Goal: Task Accomplishment & Management: Manage account settings

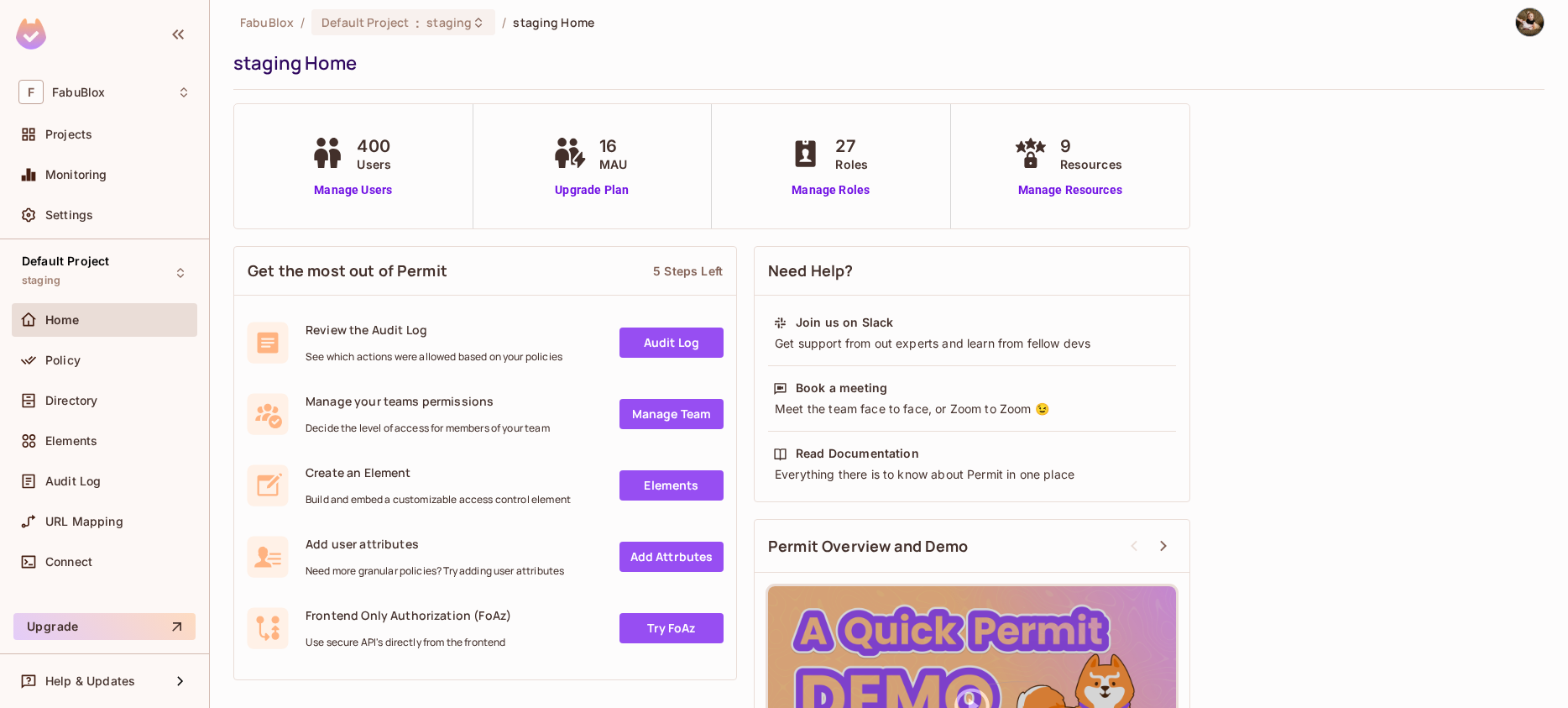
scroll to position [14, 0]
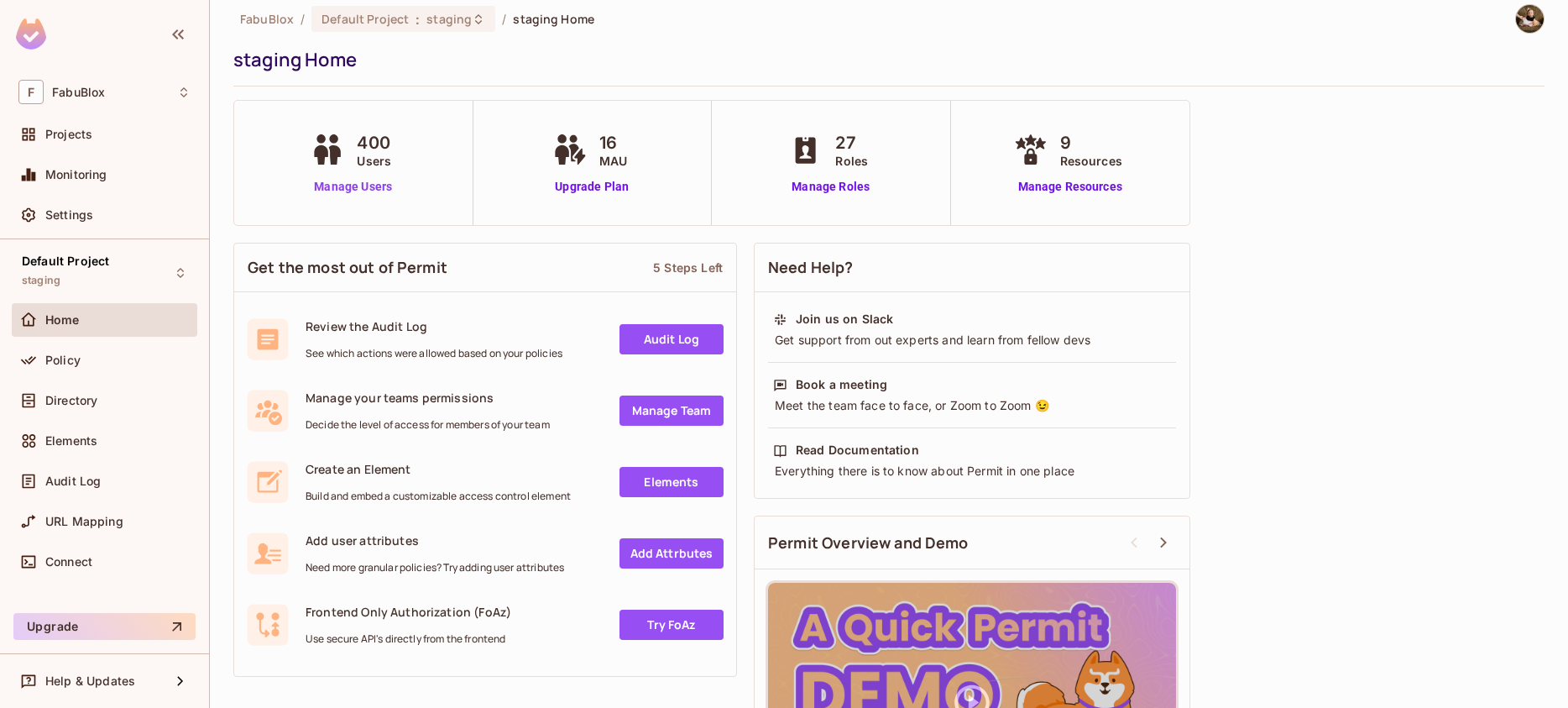
click at [355, 190] on link "Manage Users" at bounding box center [352, 187] width 93 height 18
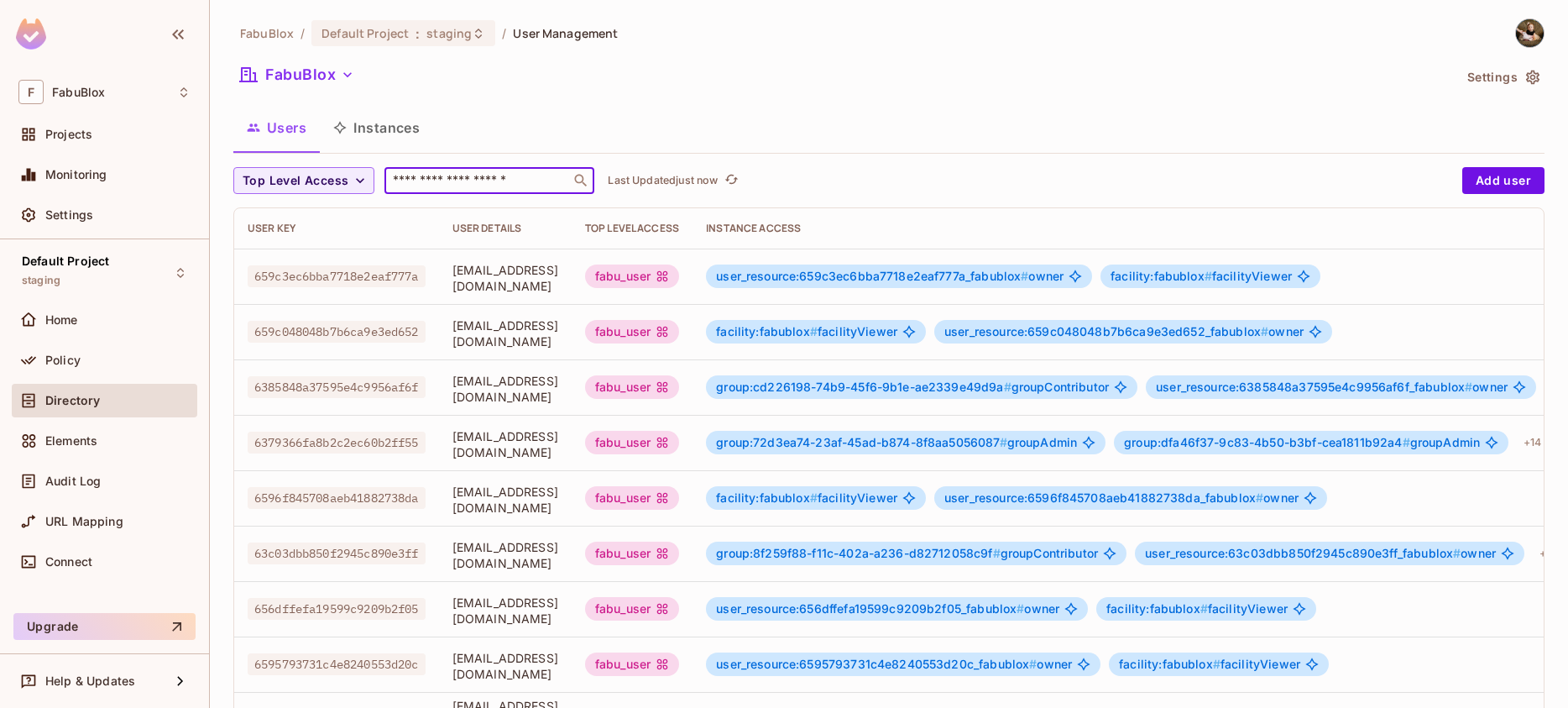
click at [464, 188] on input "text" at bounding box center [477, 180] width 177 height 17
type input "*****"
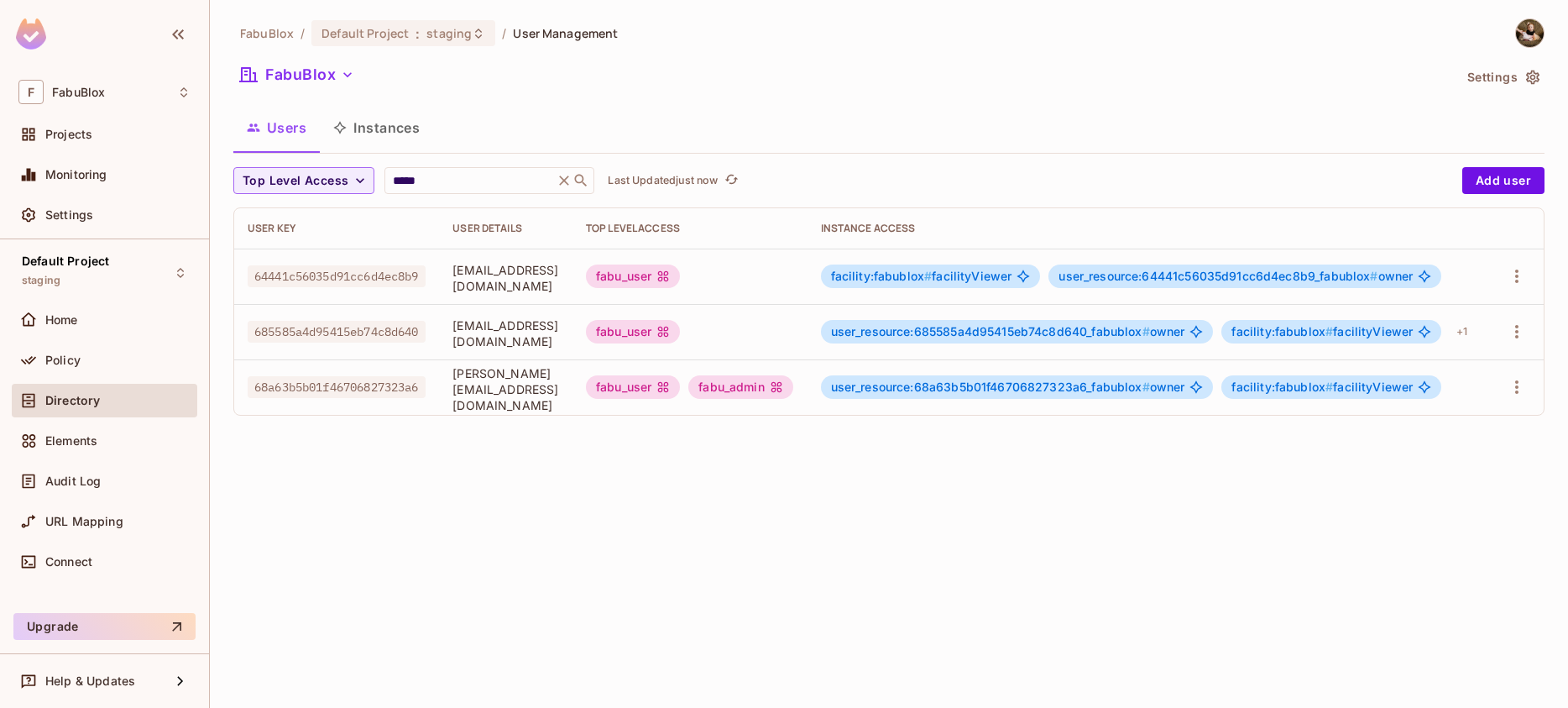
click at [622, 458] on div "FabuBlox / Default Project : staging / User Management FabuBlox Settings Users …" at bounding box center [889, 354] width 1358 height 708
click at [112, 363] on div "Policy" at bounding box center [117, 359] width 145 height 14
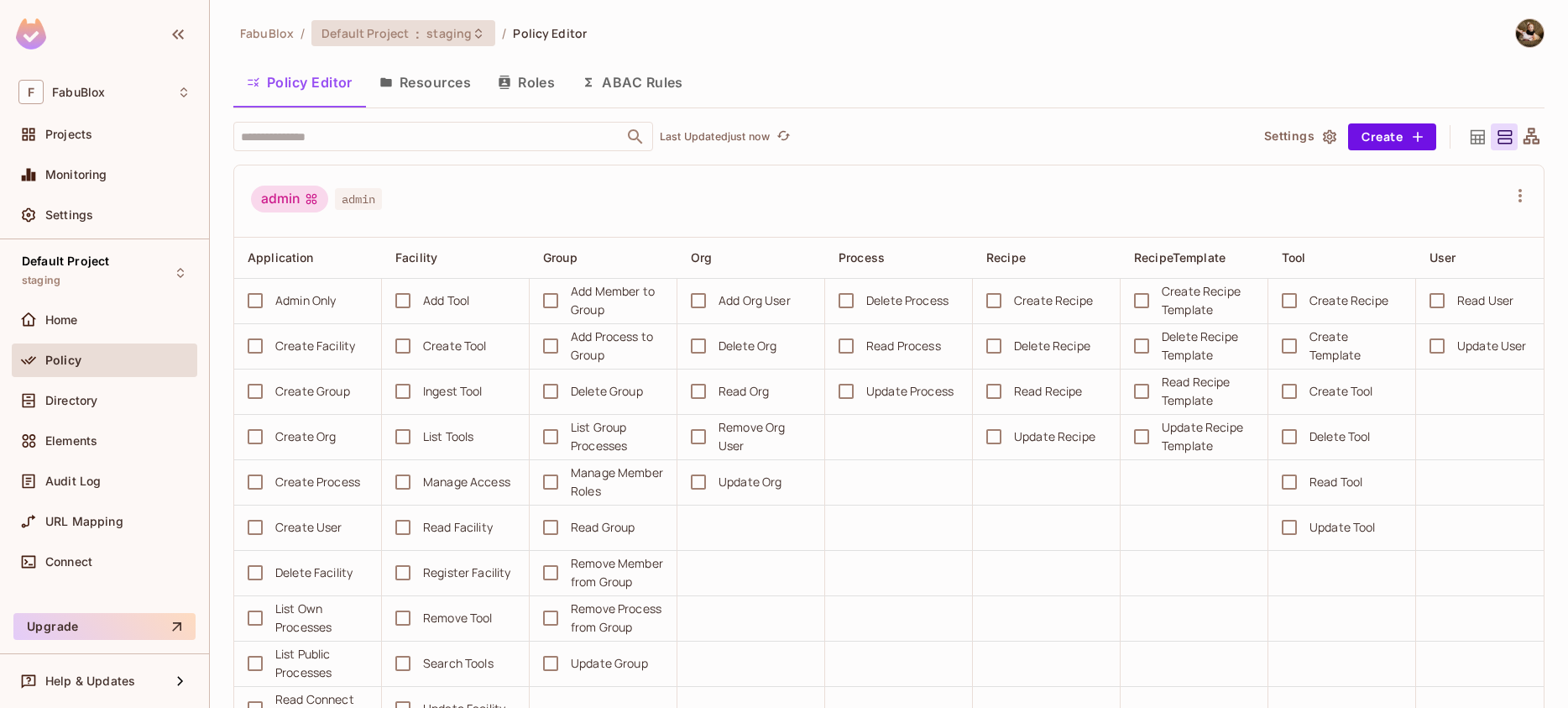
click at [397, 23] on div "Default Project : staging" at bounding box center [403, 32] width 184 height 26
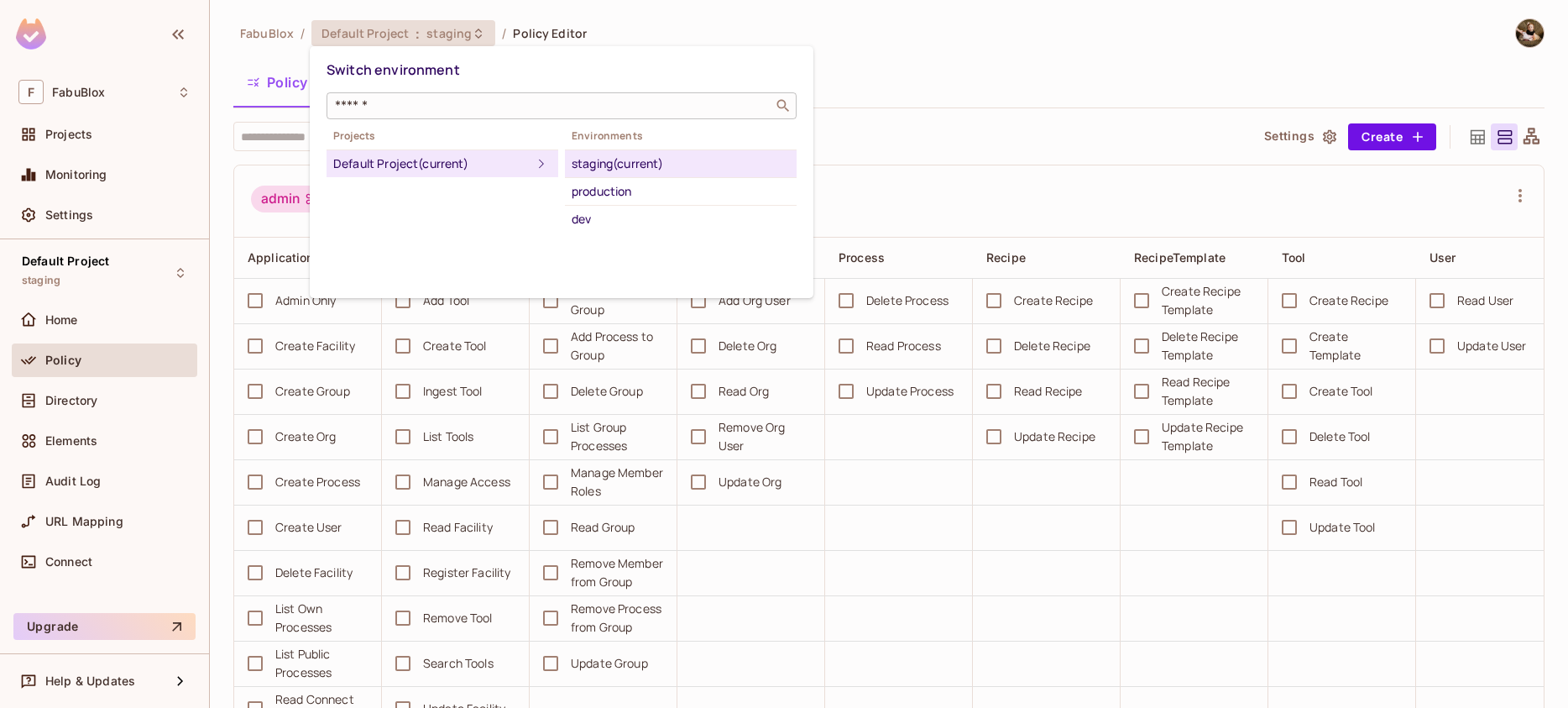
click at [396, 97] on input "text" at bounding box center [549, 105] width 437 height 17
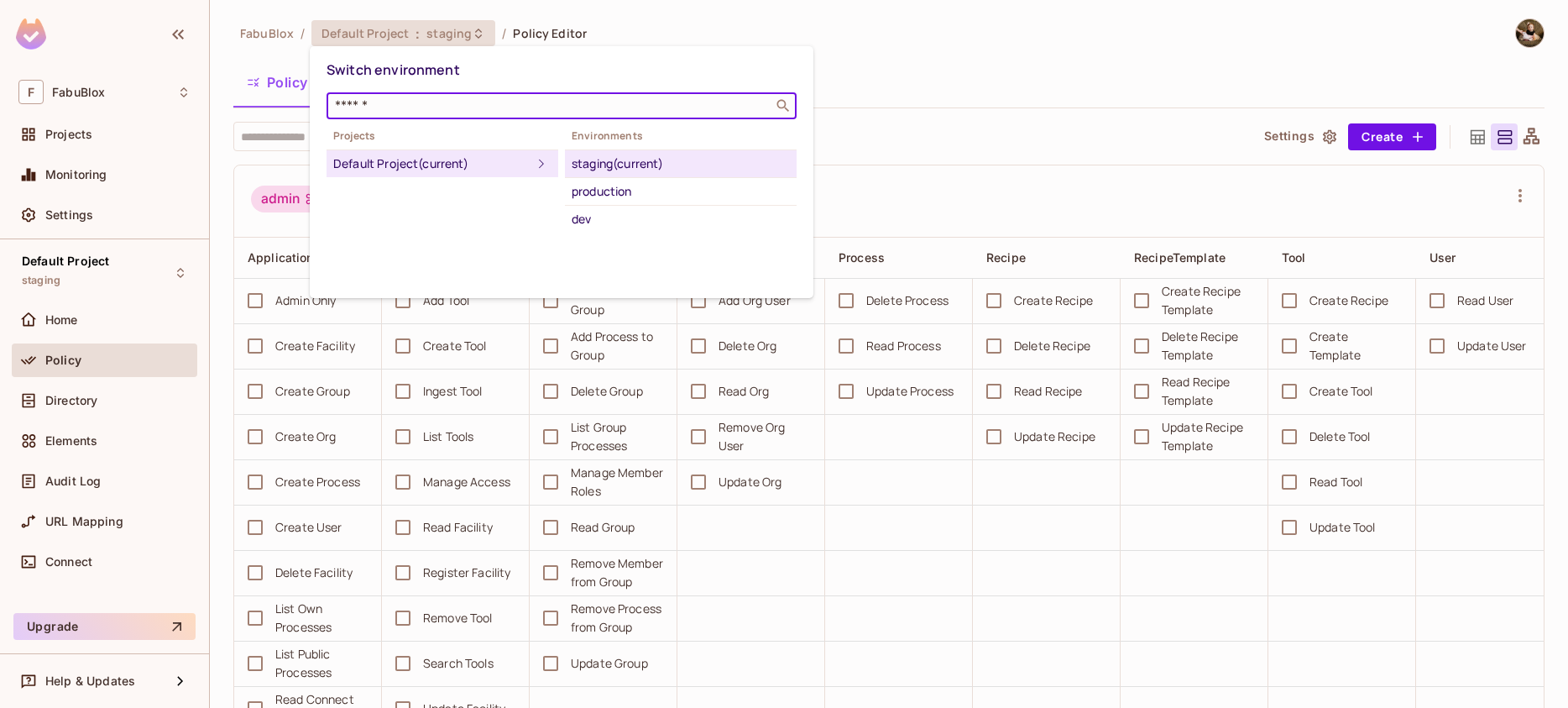
click at [399, 52] on div "Switch environment ​ Projects Default Project (current) Environments staging (c…" at bounding box center [561, 172] width 503 height 252
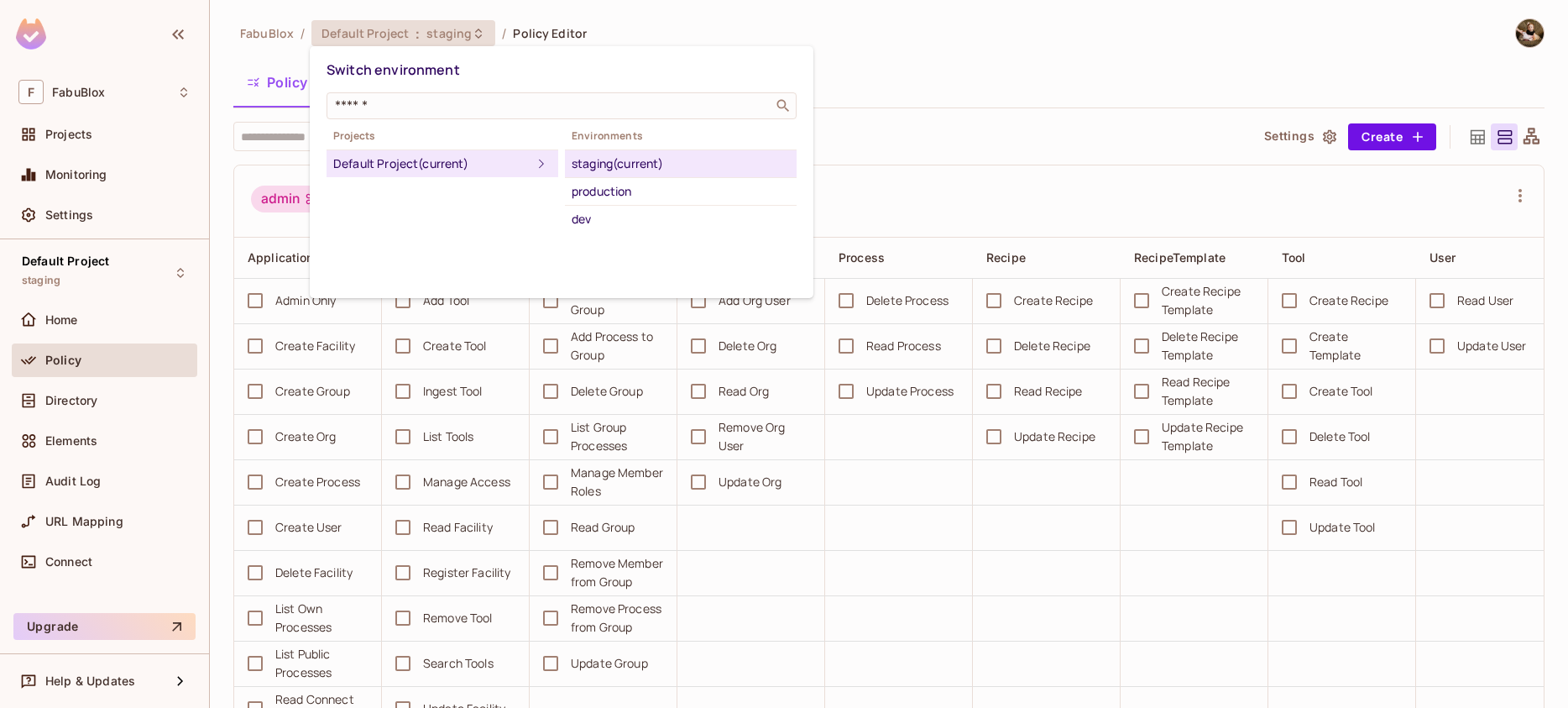
click at [375, 31] on div at bounding box center [784, 354] width 1568 height 708
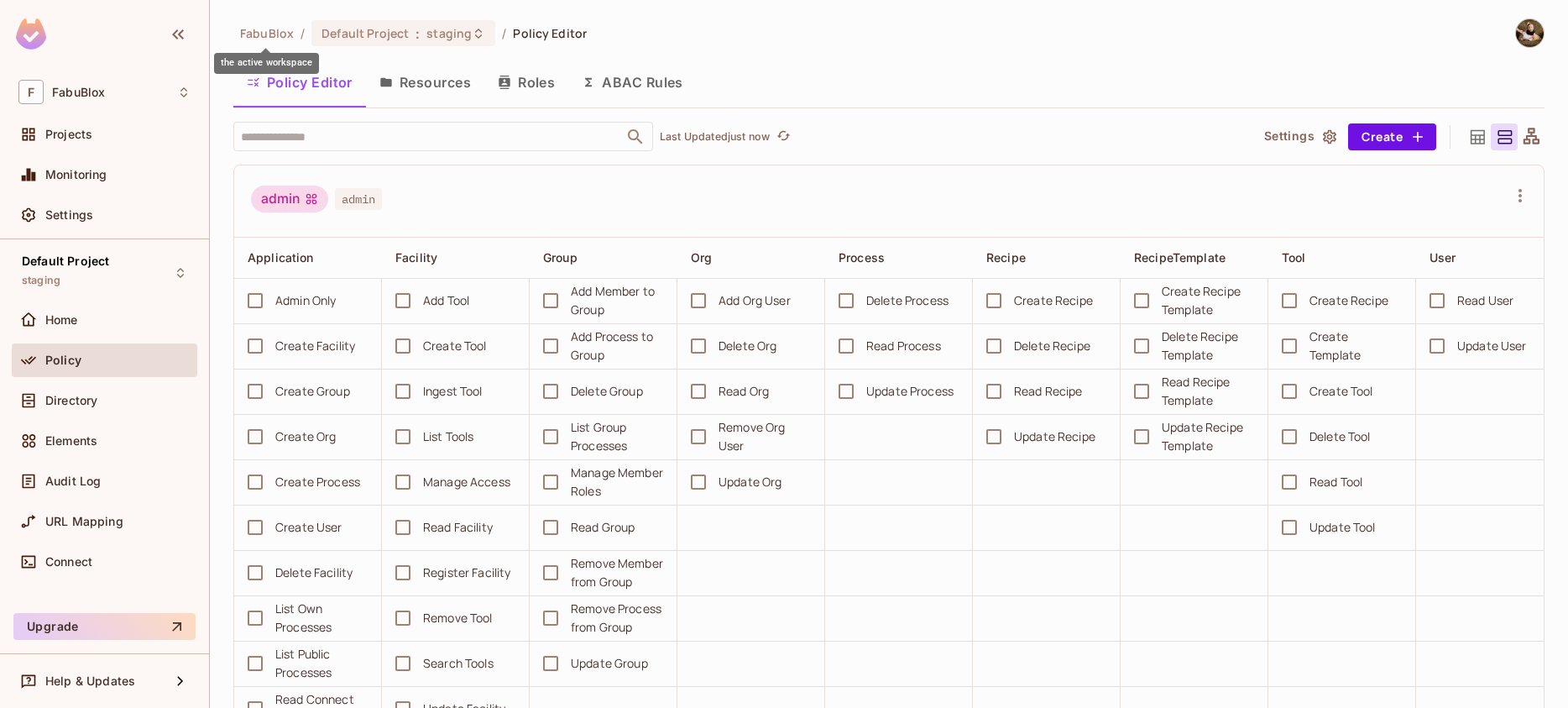
click at [262, 31] on span "FabuBlox" at bounding box center [267, 33] width 54 height 16
click at [369, 27] on span "Default Project" at bounding box center [365, 33] width 87 height 16
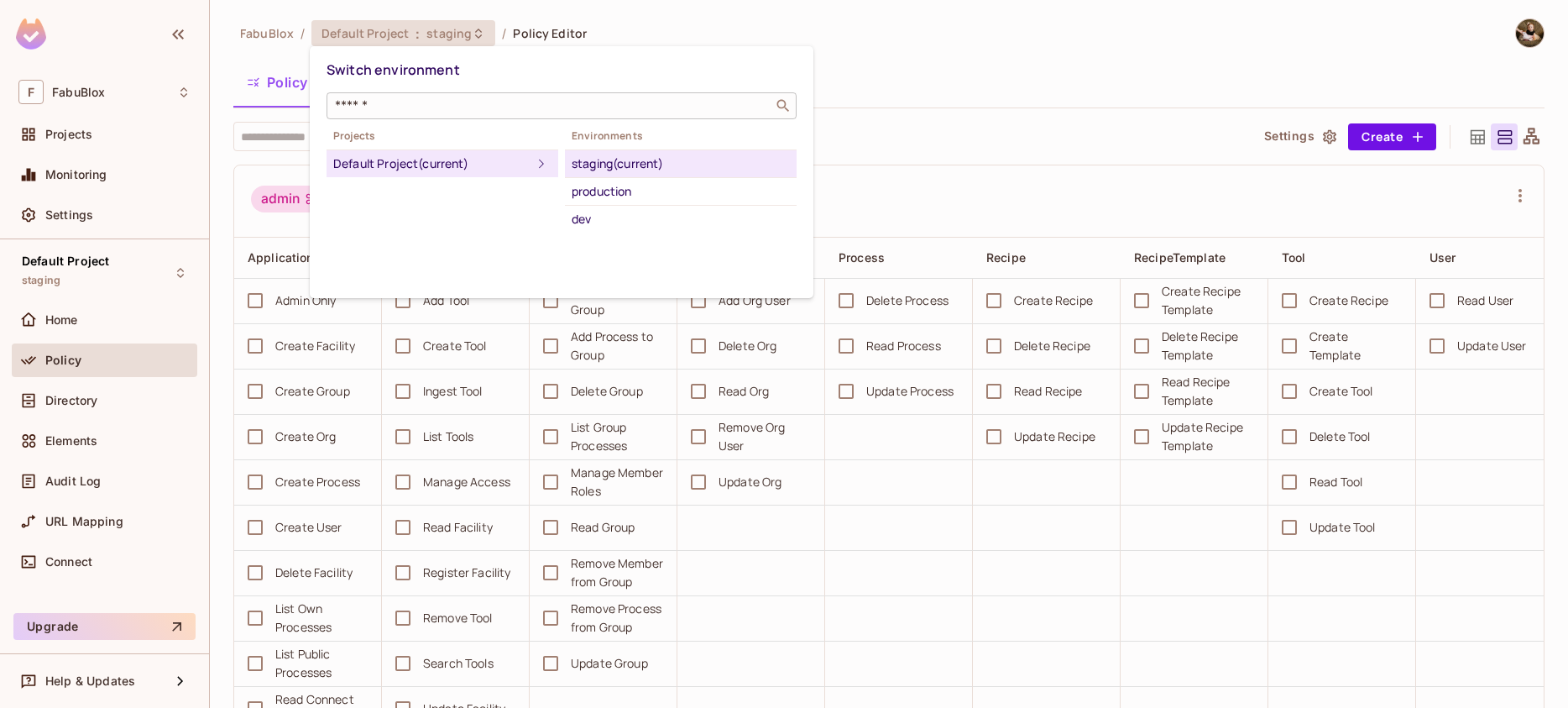
click at [445, 110] on input "text" at bounding box center [549, 105] width 437 height 17
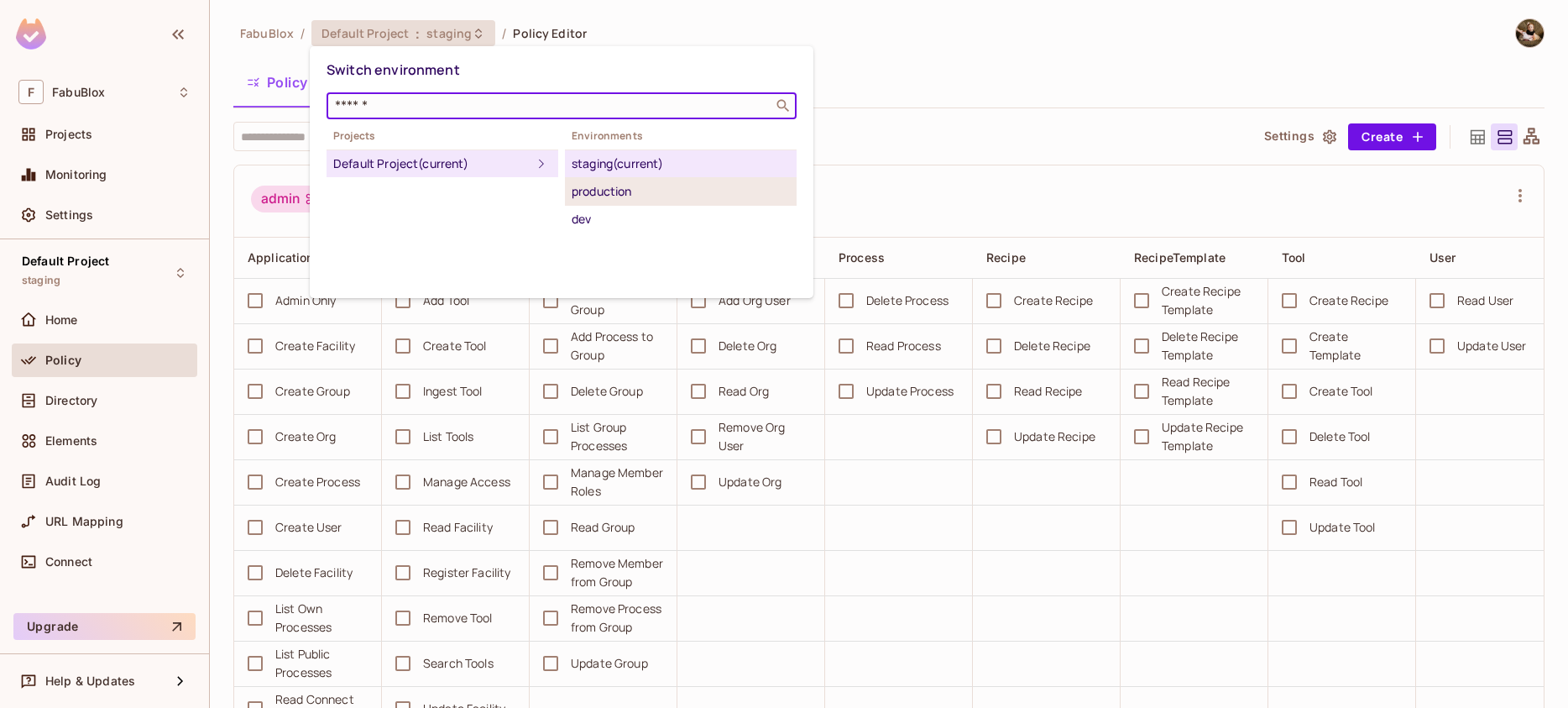
click at [639, 183] on div "production" at bounding box center [681, 191] width 218 height 20
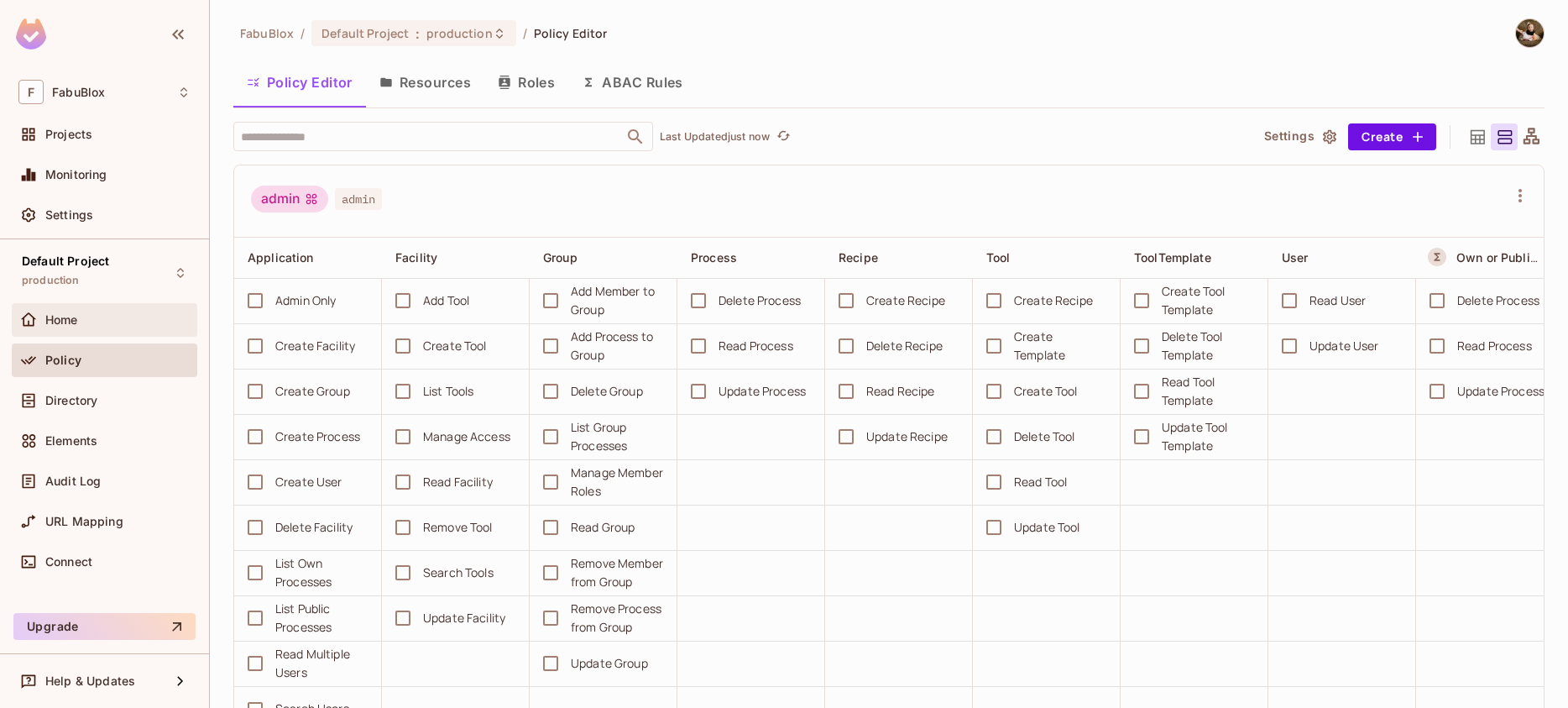
click at [73, 319] on span "Home" at bounding box center [61, 320] width 32 height 14
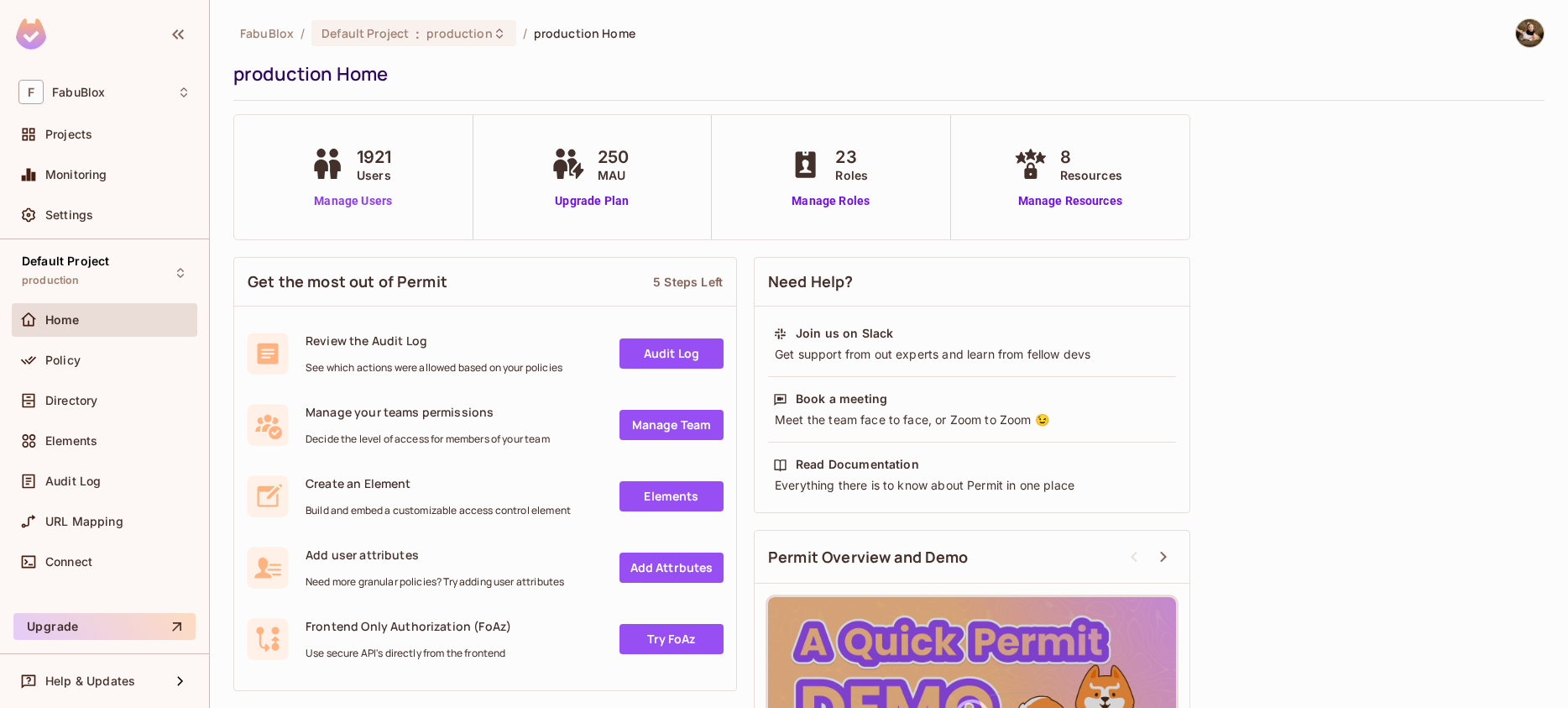
click at [331, 201] on link "Manage Users" at bounding box center [353, 201] width 94 height 18
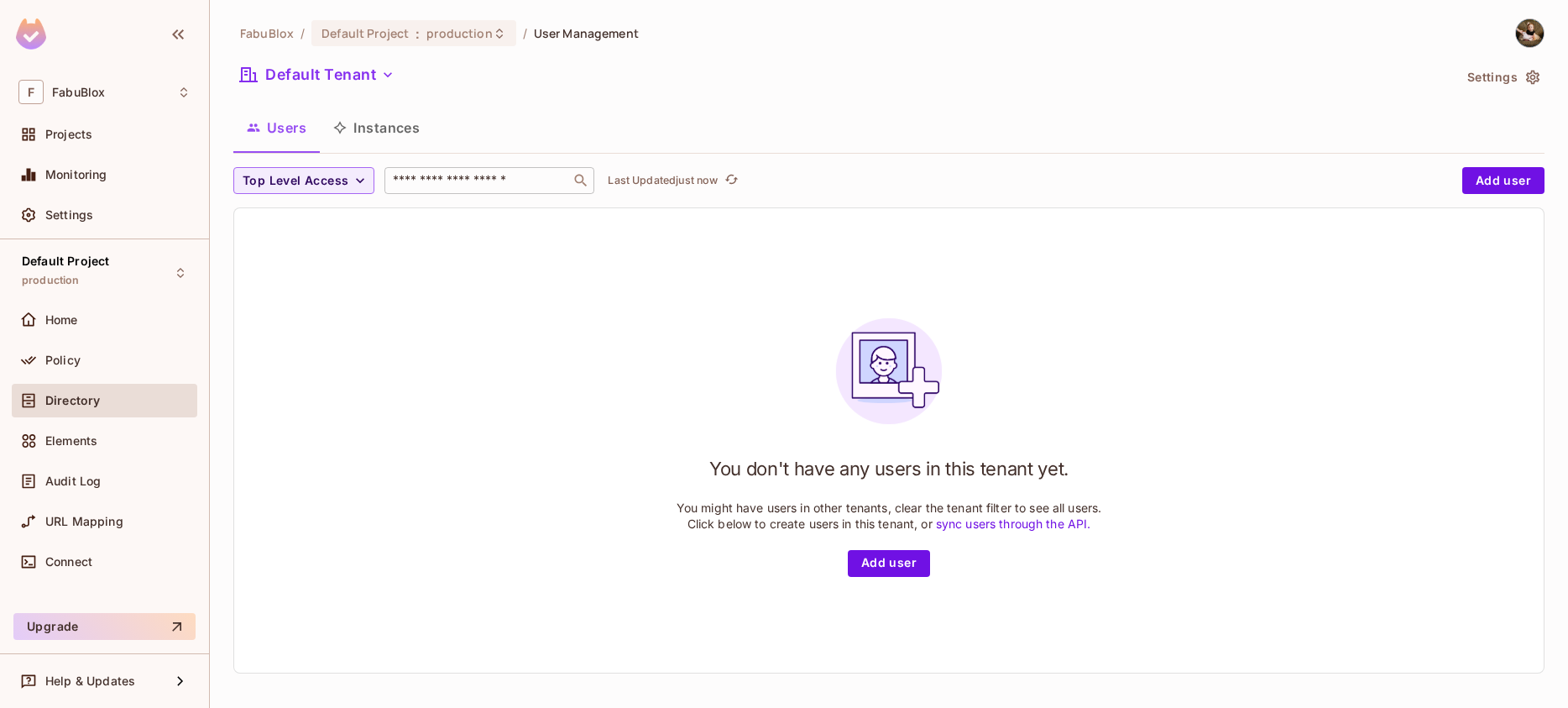
click at [449, 179] on input "text" at bounding box center [477, 180] width 177 height 17
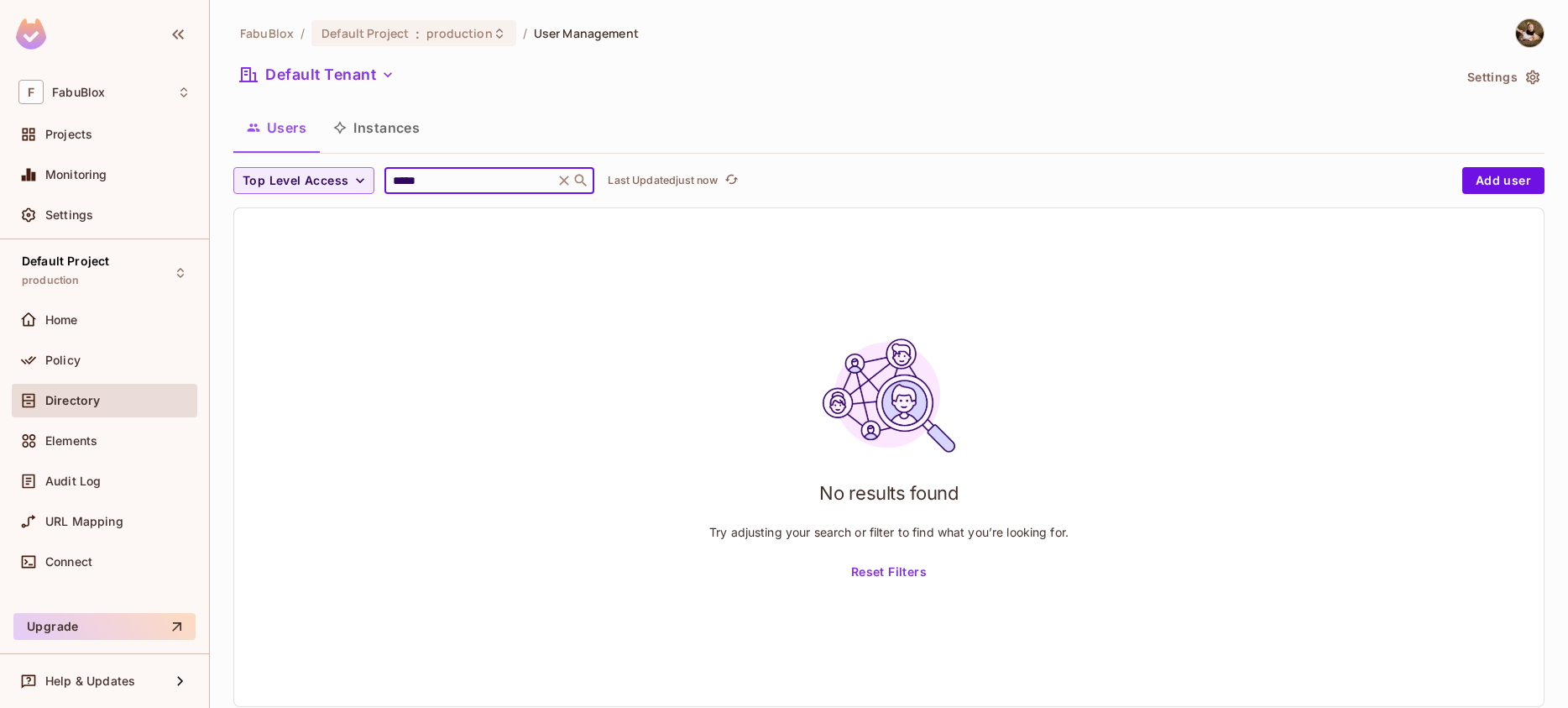
click at [491, 183] on input "*****" at bounding box center [468, 180] width 159 height 17
type input "*****"
click at [755, 321] on div "No results found Try adjusting your search or filter to find what you’re lookin…" at bounding box center [889, 457] width 1310 height 498
click at [464, 186] on input "*****" at bounding box center [468, 180] width 159 height 17
click at [533, 110] on div "Users Instances" at bounding box center [889, 127] width 1311 height 42
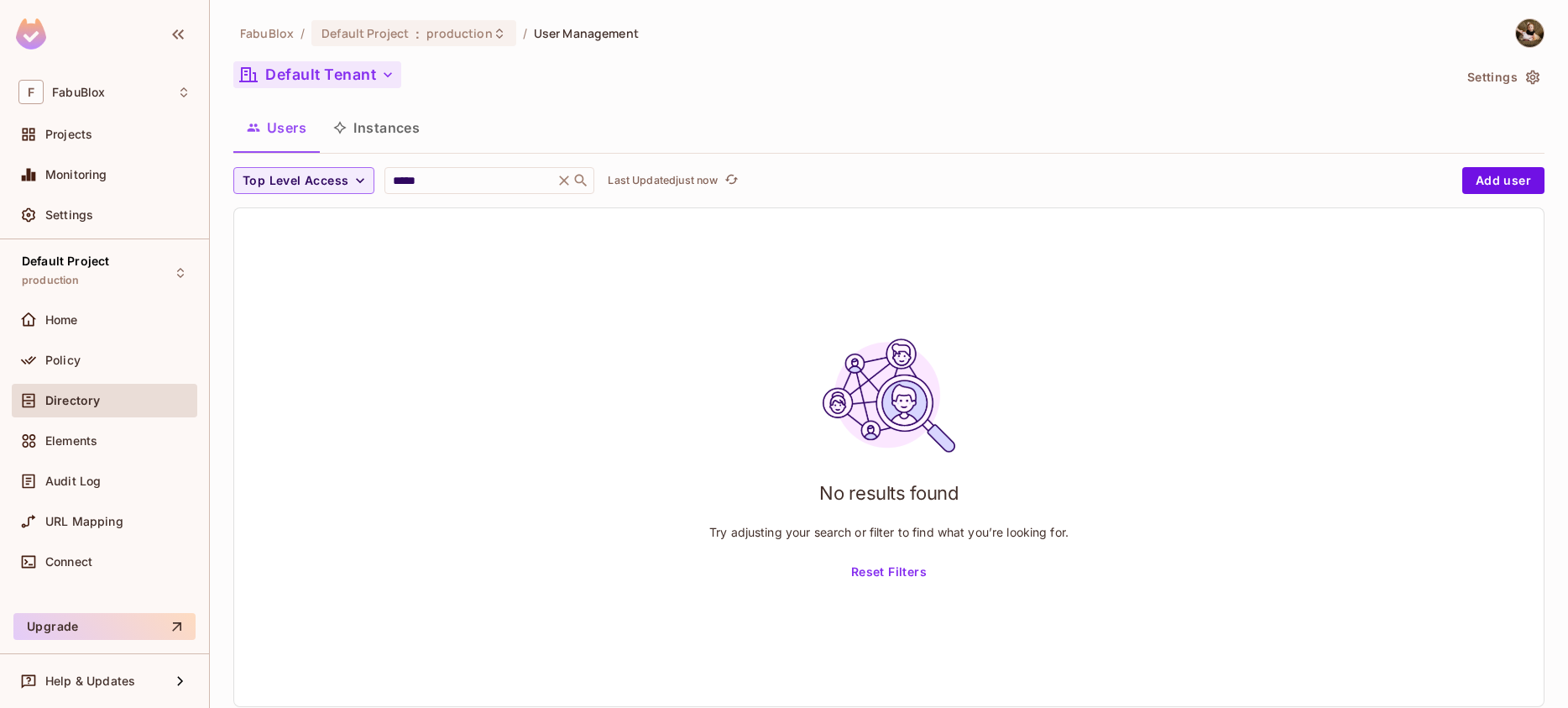
click at [376, 81] on button "Default Tenant" at bounding box center [317, 75] width 168 height 27
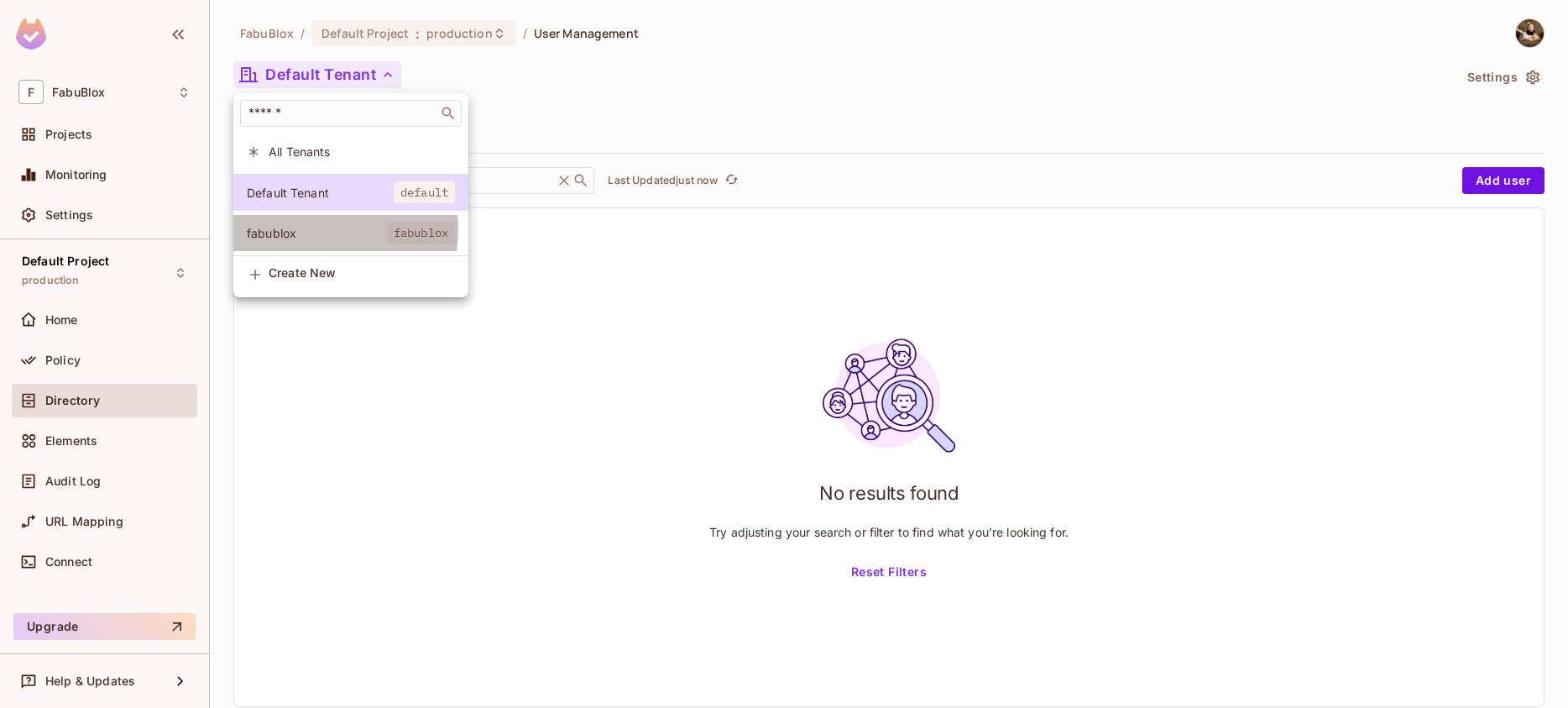
click at [314, 229] on span "fabublox" at bounding box center [317, 233] width 140 height 16
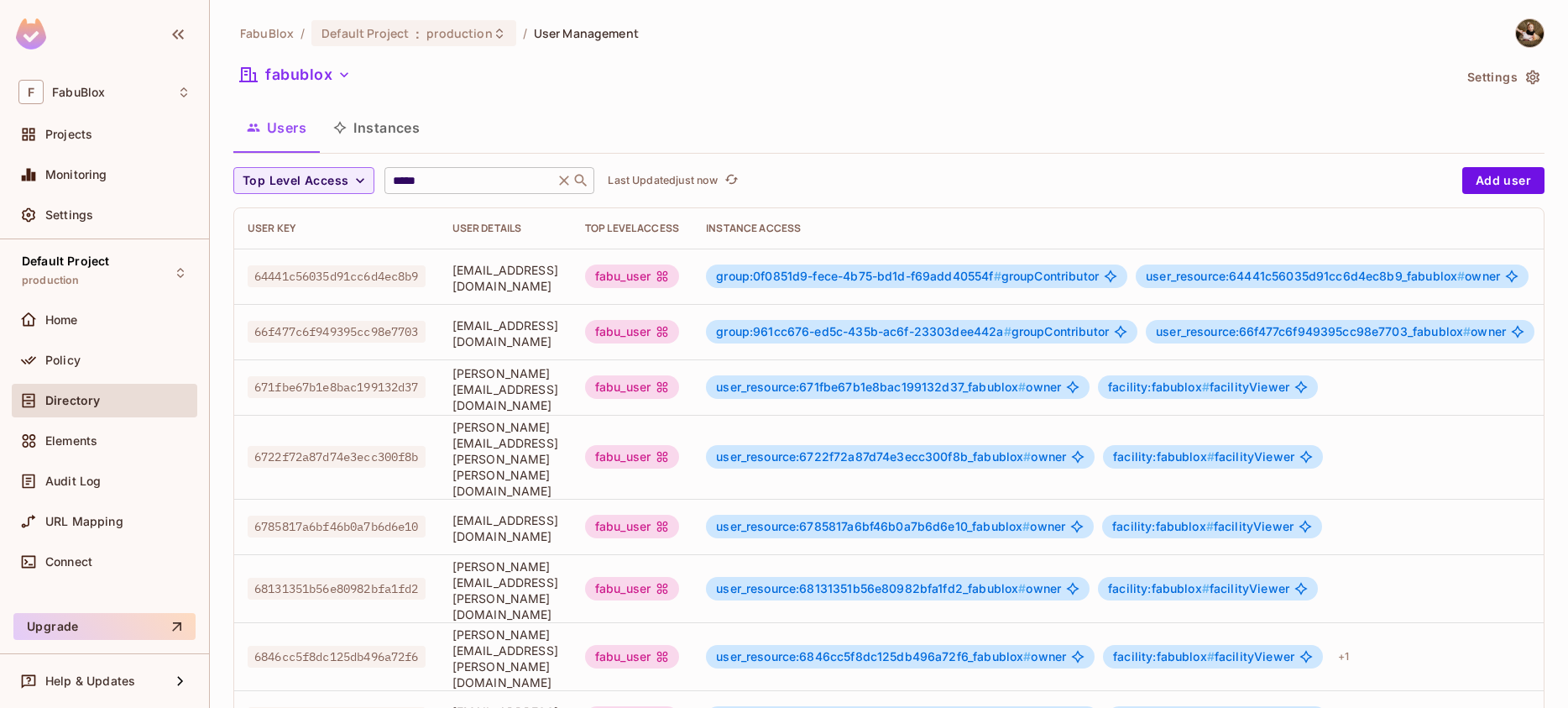
click at [454, 181] on input "*****" at bounding box center [468, 180] width 159 height 17
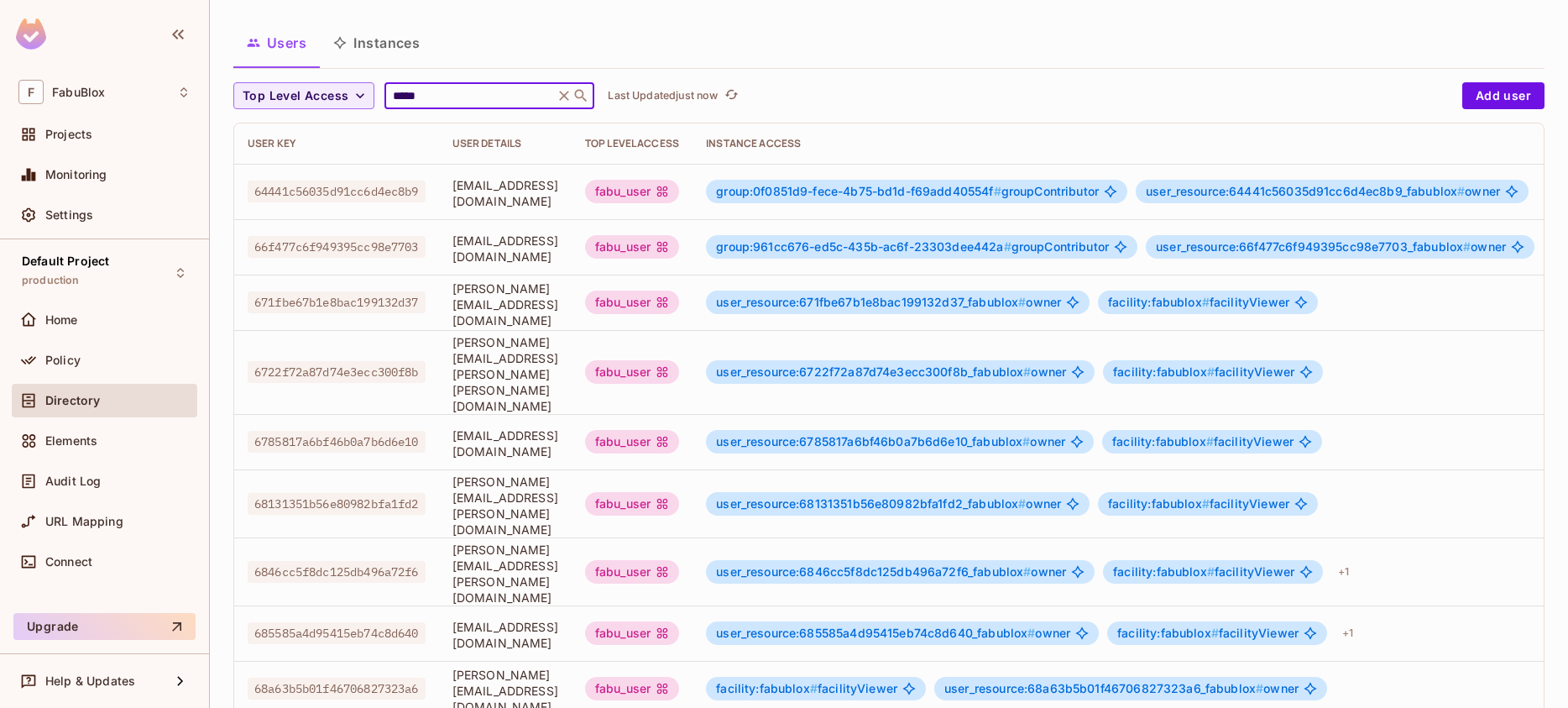
scroll to position [90, 0]
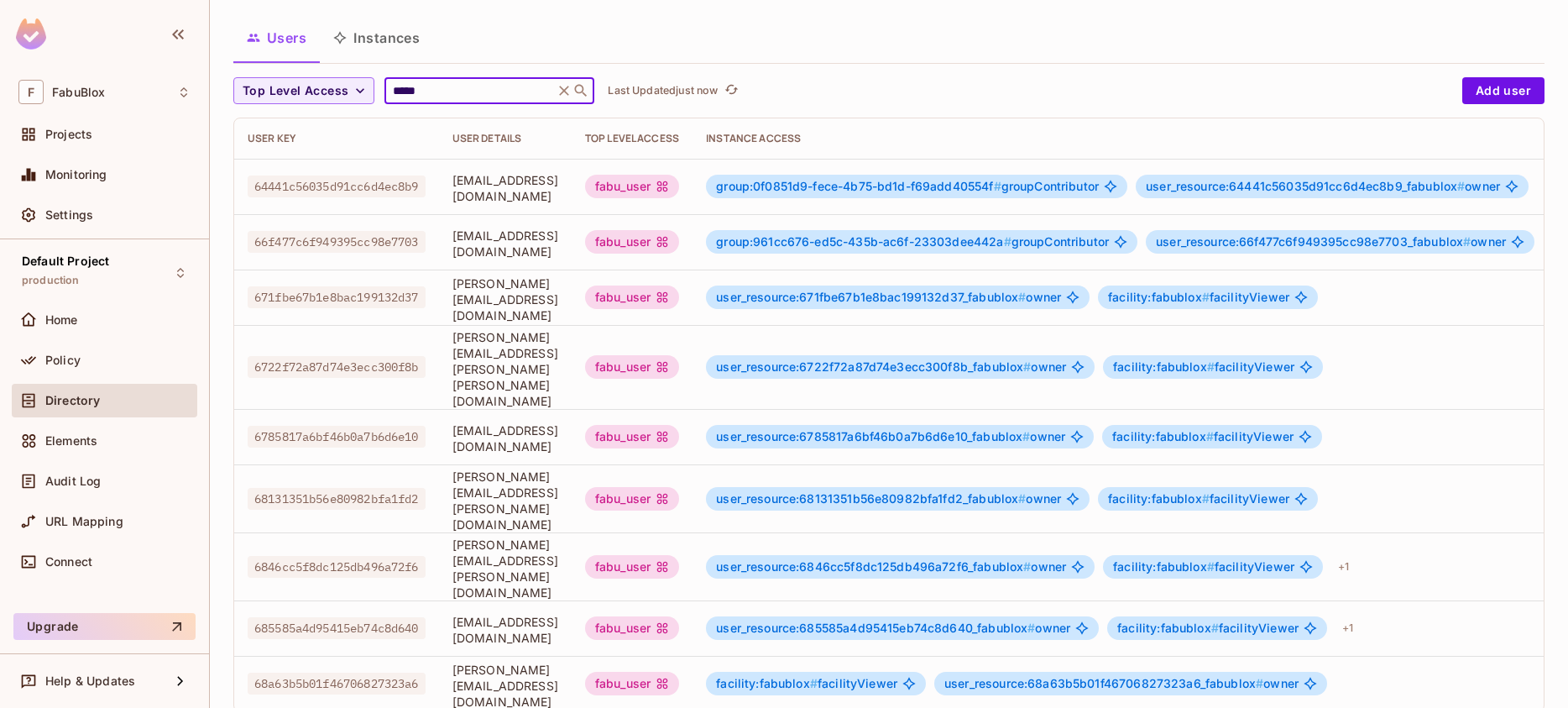
click at [558, 661] on span "[PERSON_NAME][EMAIL_ADDRESS][DOMAIN_NAME]" at bounding box center [504, 685] width 105 height 48
click at [1473, 672] on div "facility:fabublox # facilityViewer user_resource:68a63b5b01f46706827323a6_fabub…" at bounding box center [1137, 684] width 861 height 23
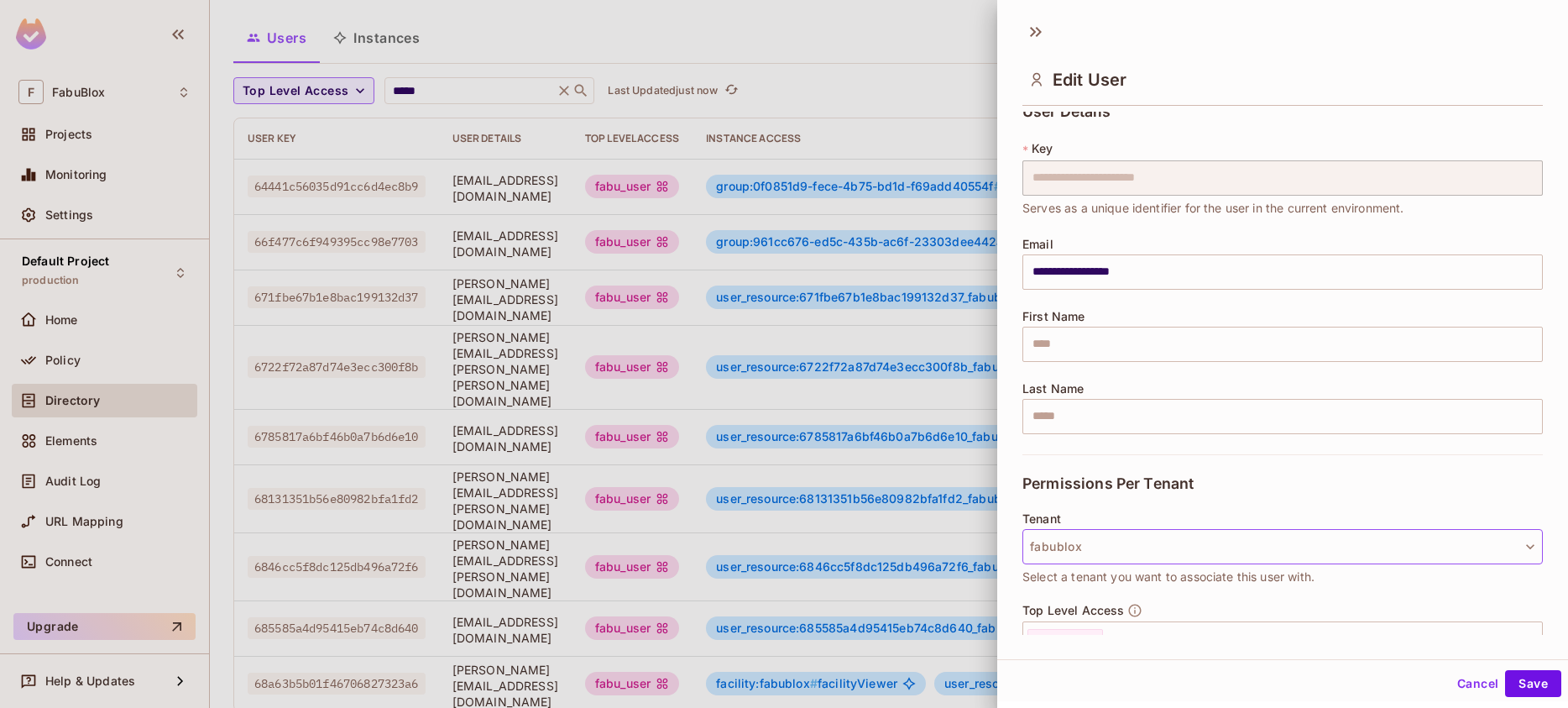
scroll to position [19, 0]
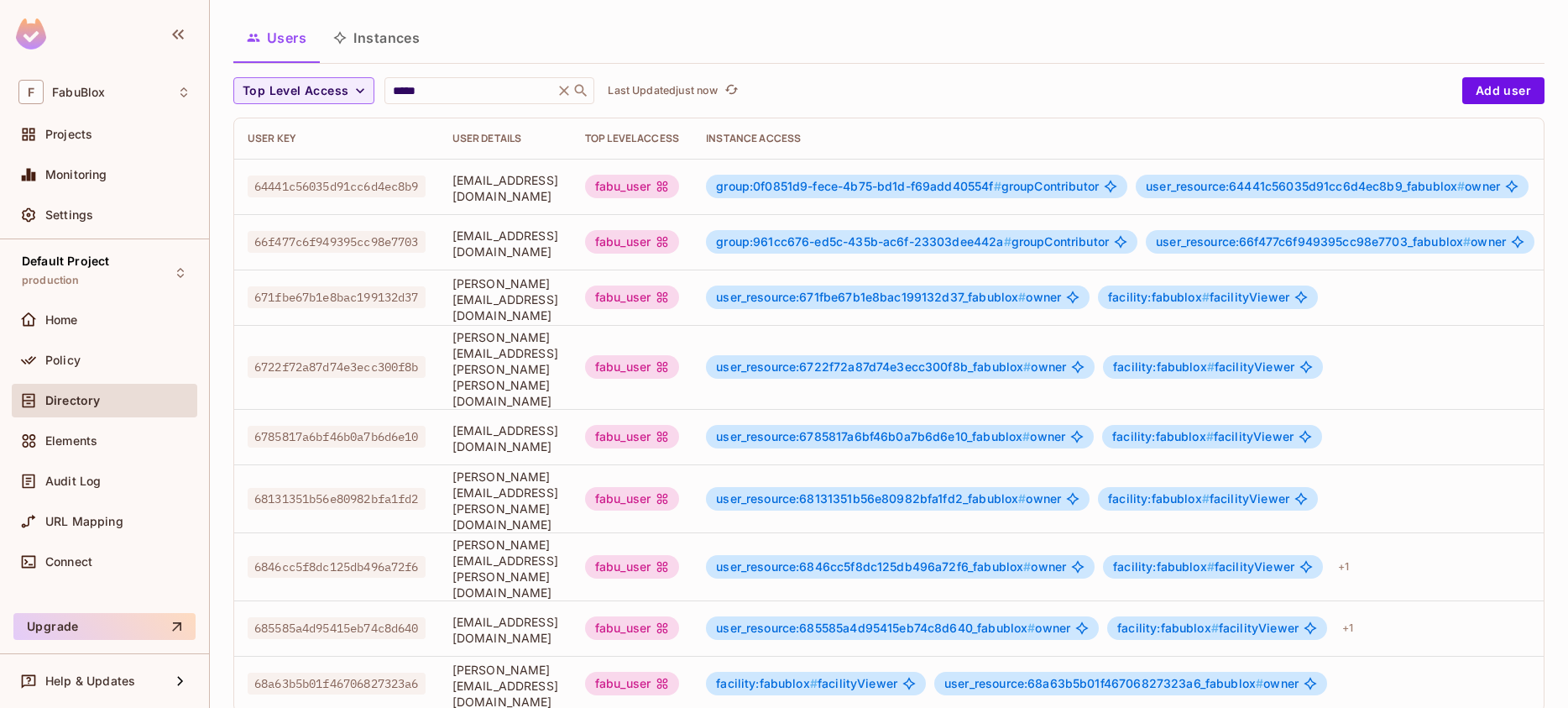
click at [538, 656] on td "[PERSON_NAME][EMAIL_ADDRESS][DOMAIN_NAME]" at bounding box center [504, 684] width 132 height 56
click at [558, 661] on span "[PERSON_NAME][EMAIL_ADDRESS][DOMAIN_NAME]" at bounding box center [504, 685] width 105 height 48
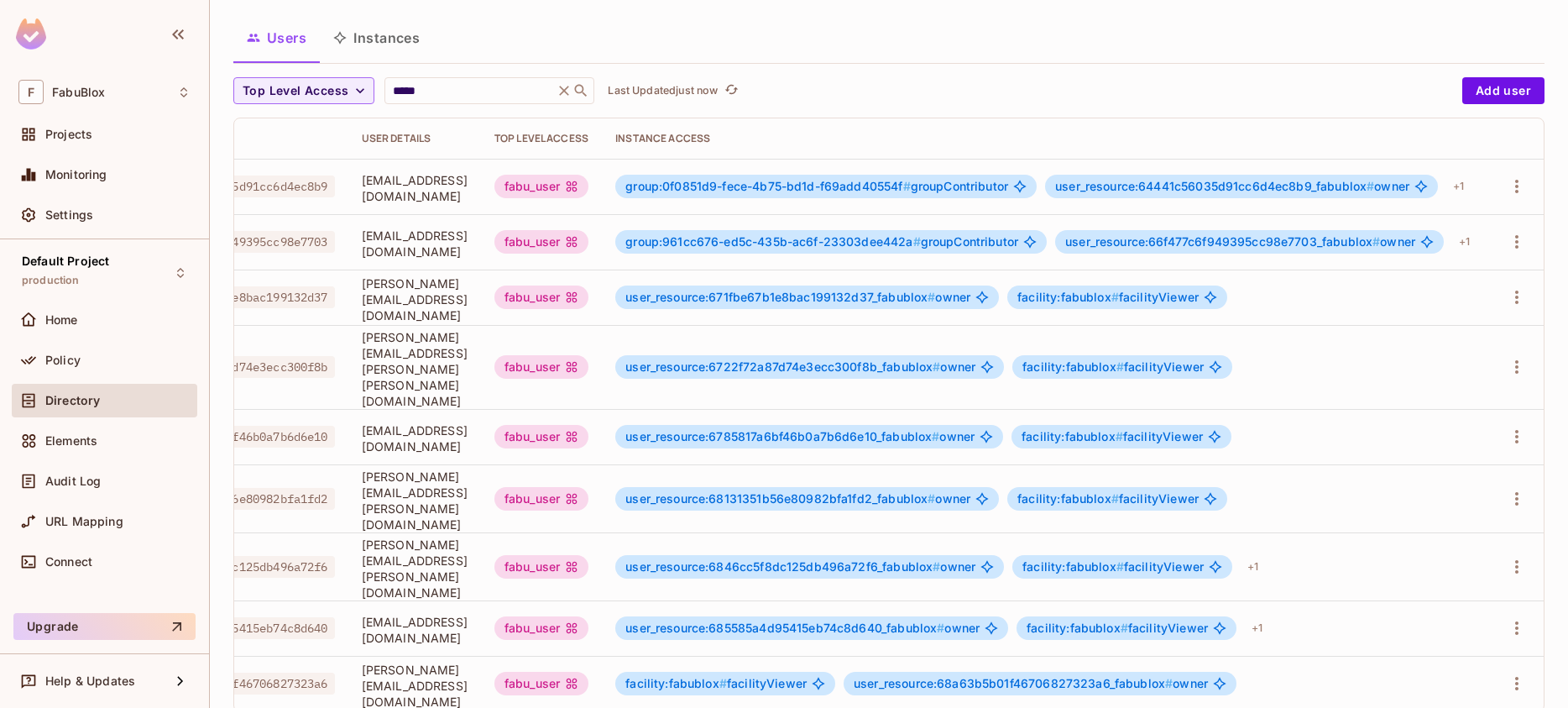
scroll to position [0, 195]
click at [1507, 673] on icon "button" at bounding box center [1517, 683] width 20 height 20
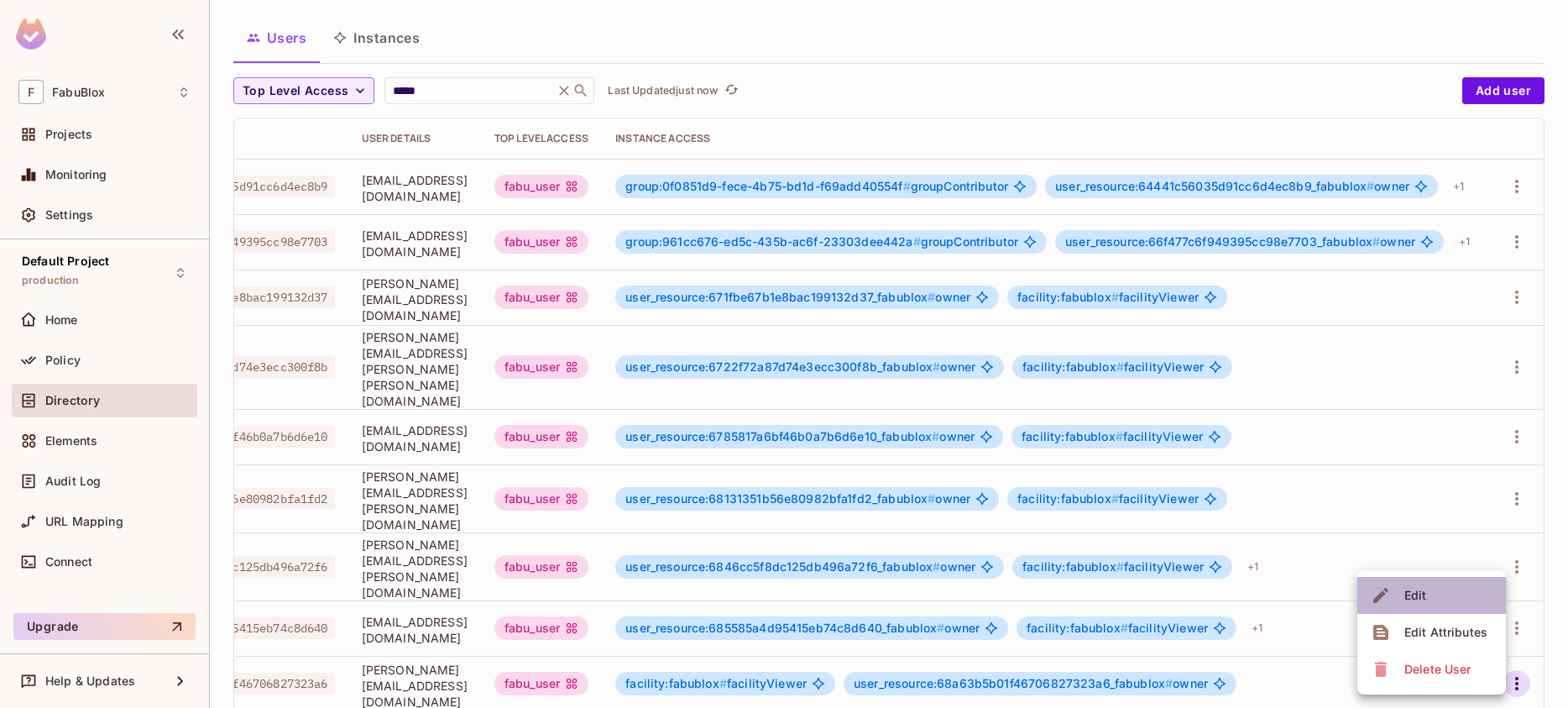
click at [1451, 603] on li "Edit" at bounding box center [1431, 595] width 149 height 37
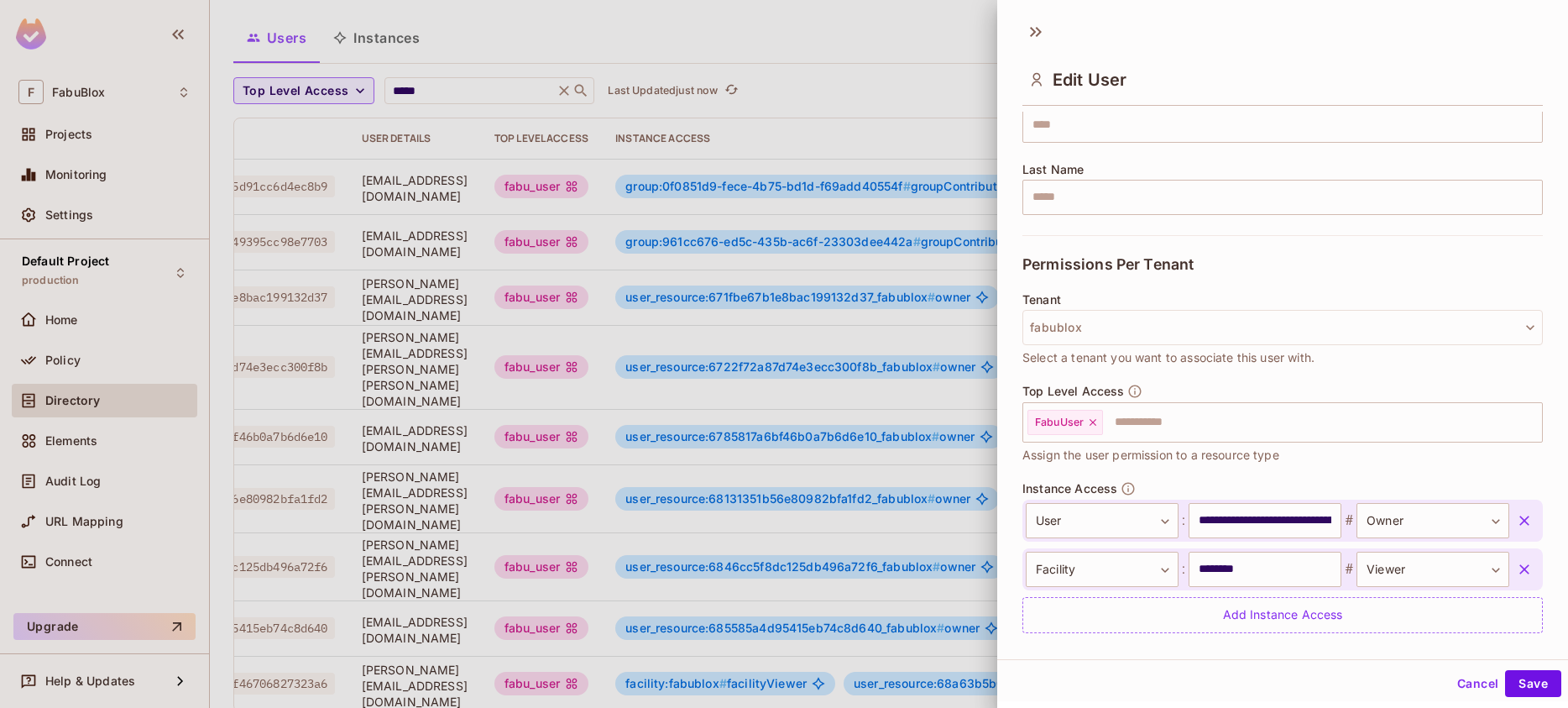
scroll to position [269, 0]
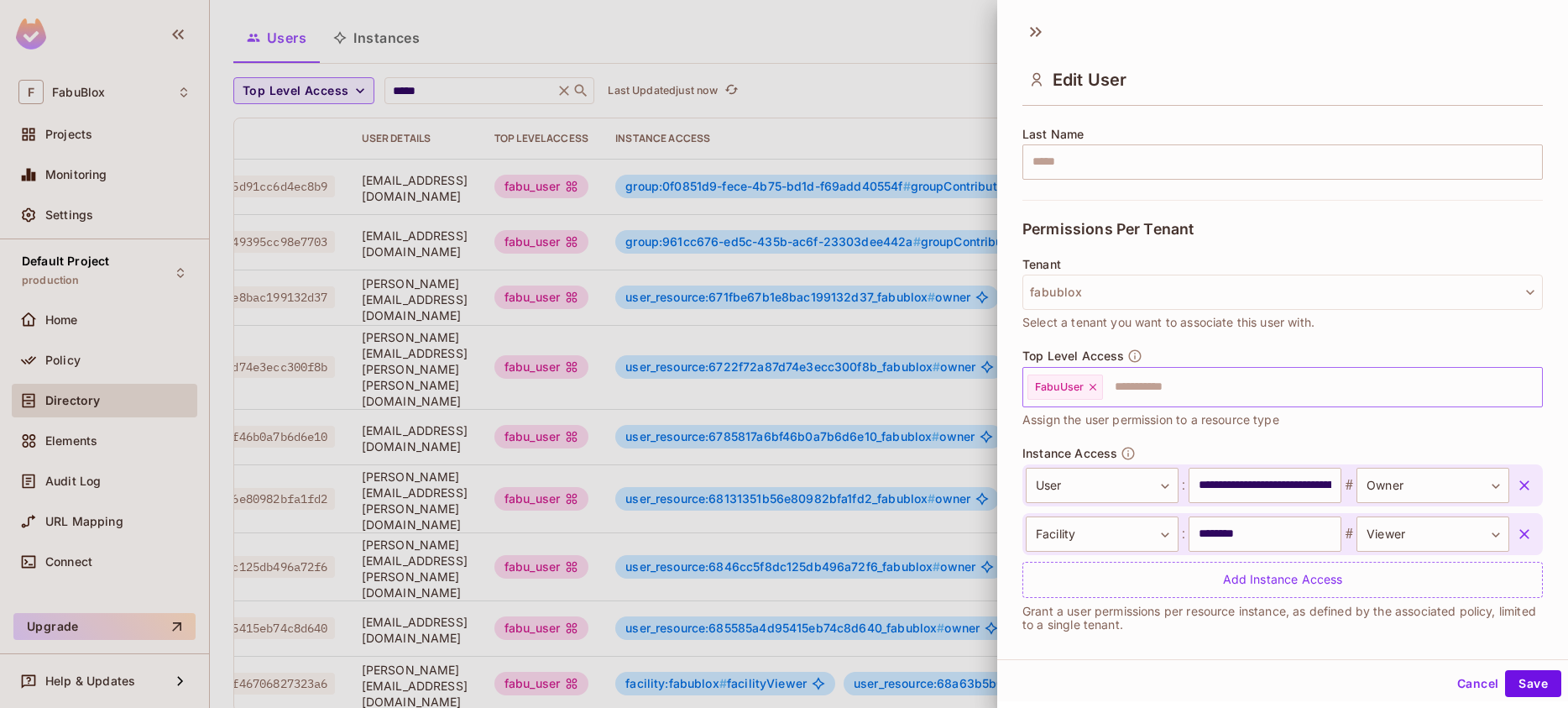
click at [1155, 376] on input "text" at bounding box center [1307, 386] width 405 height 33
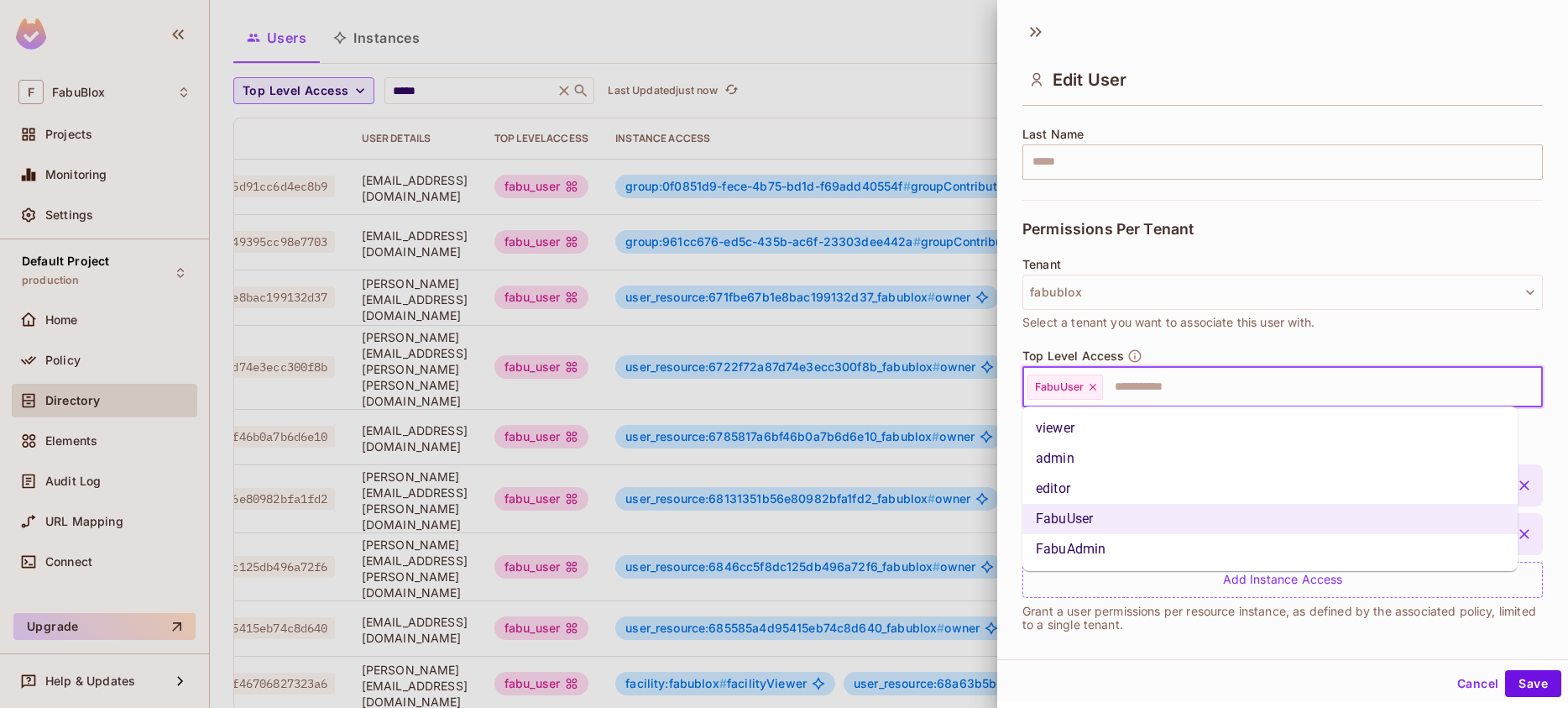
click at [1113, 552] on li "FabuAdmin" at bounding box center [1270, 549] width 495 height 31
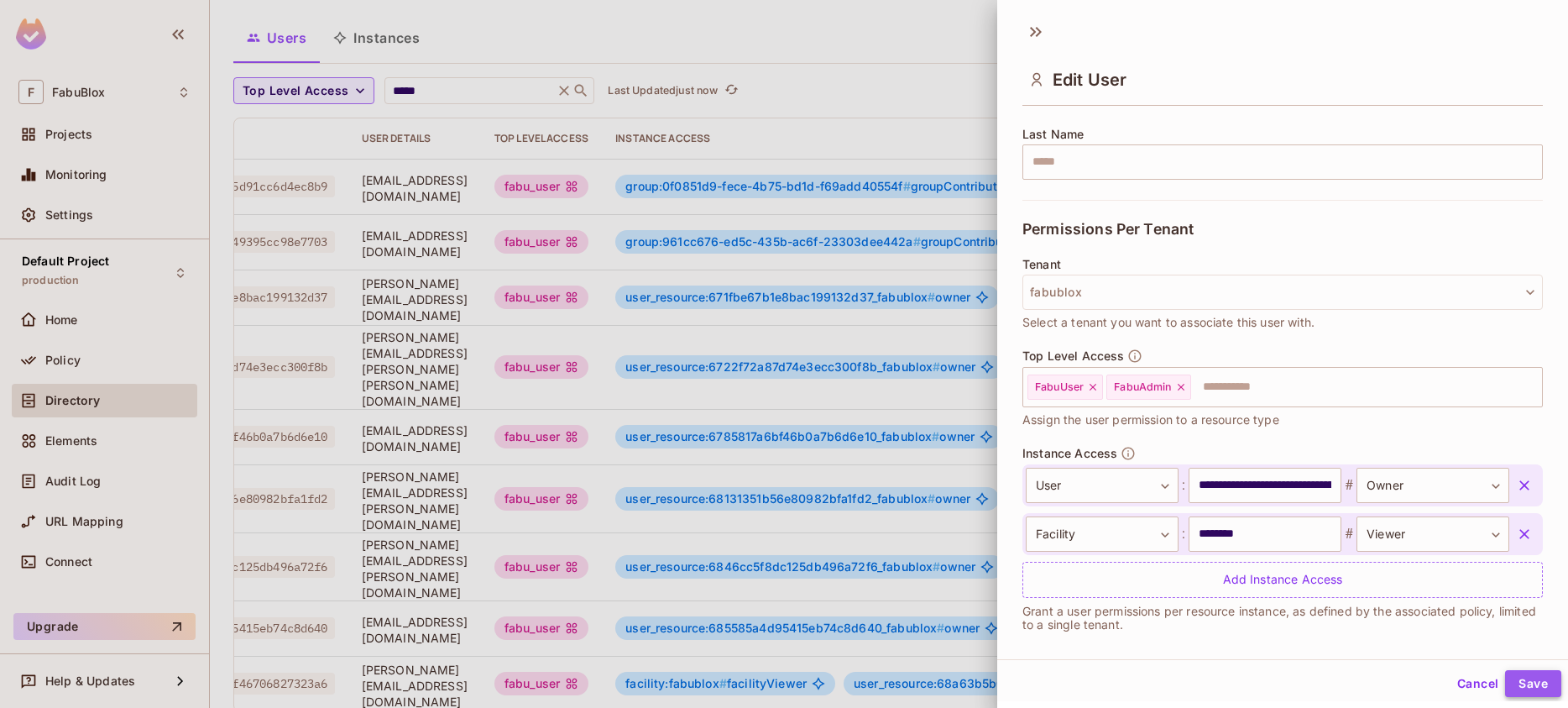
click at [1527, 674] on button "Save" at bounding box center [1533, 684] width 56 height 27
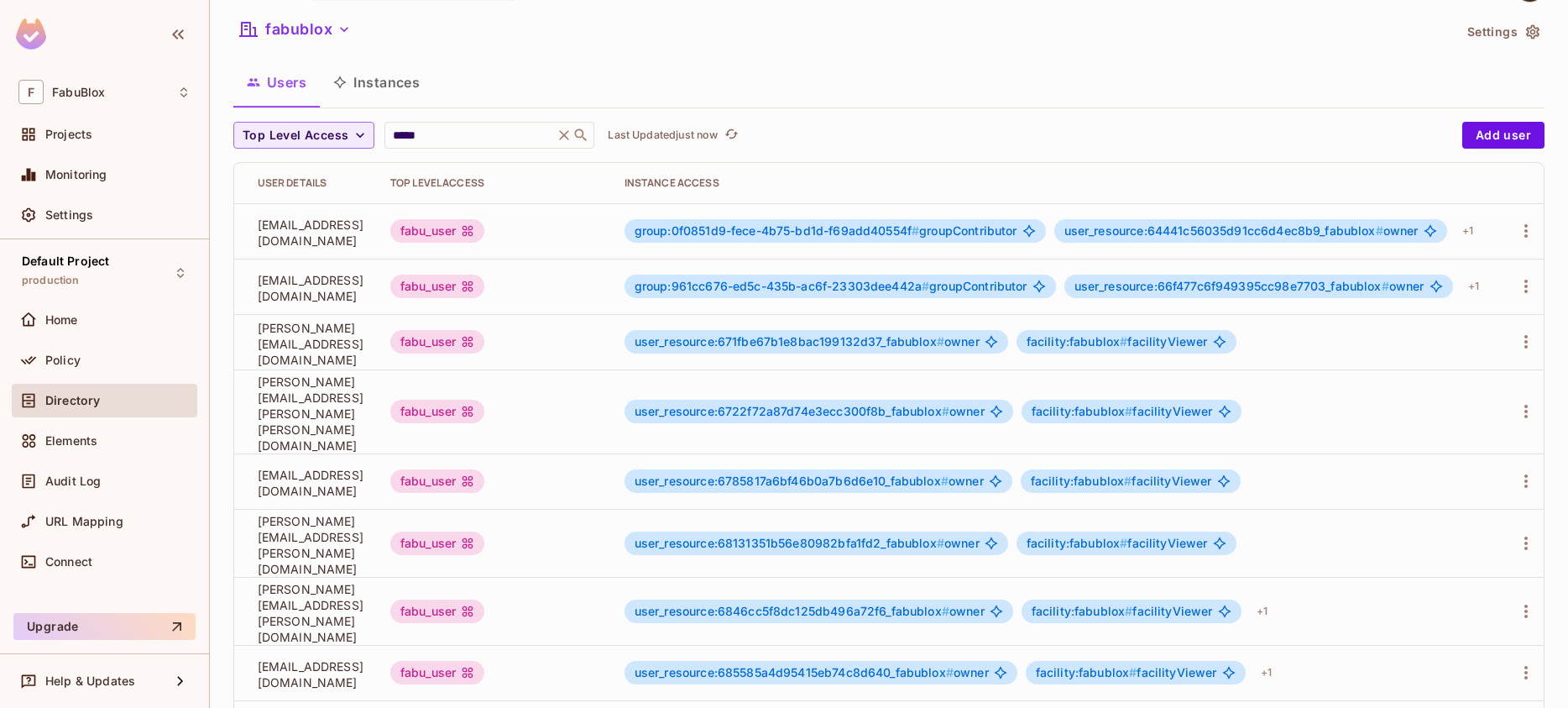
scroll to position [90, 0]
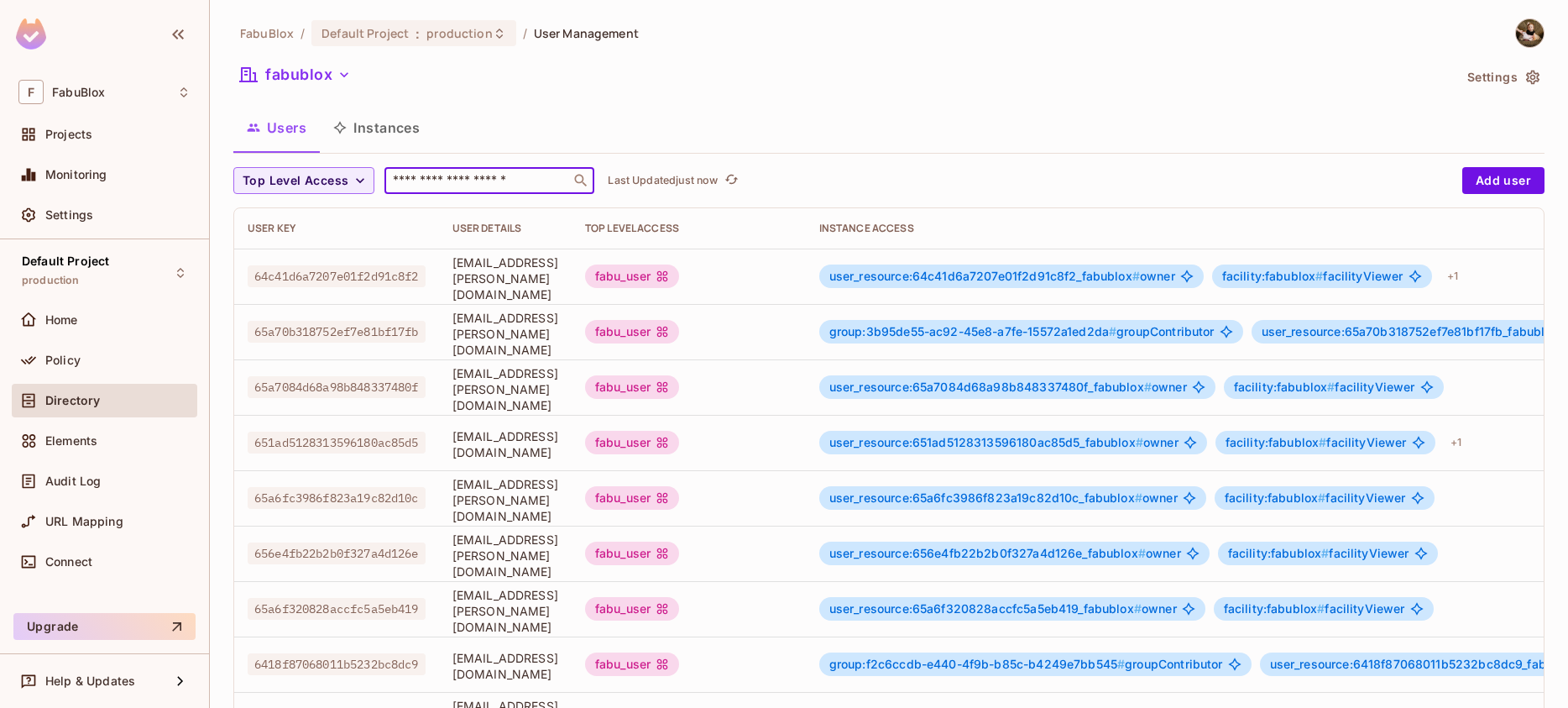
click at [489, 176] on input "text" at bounding box center [477, 180] width 177 height 17
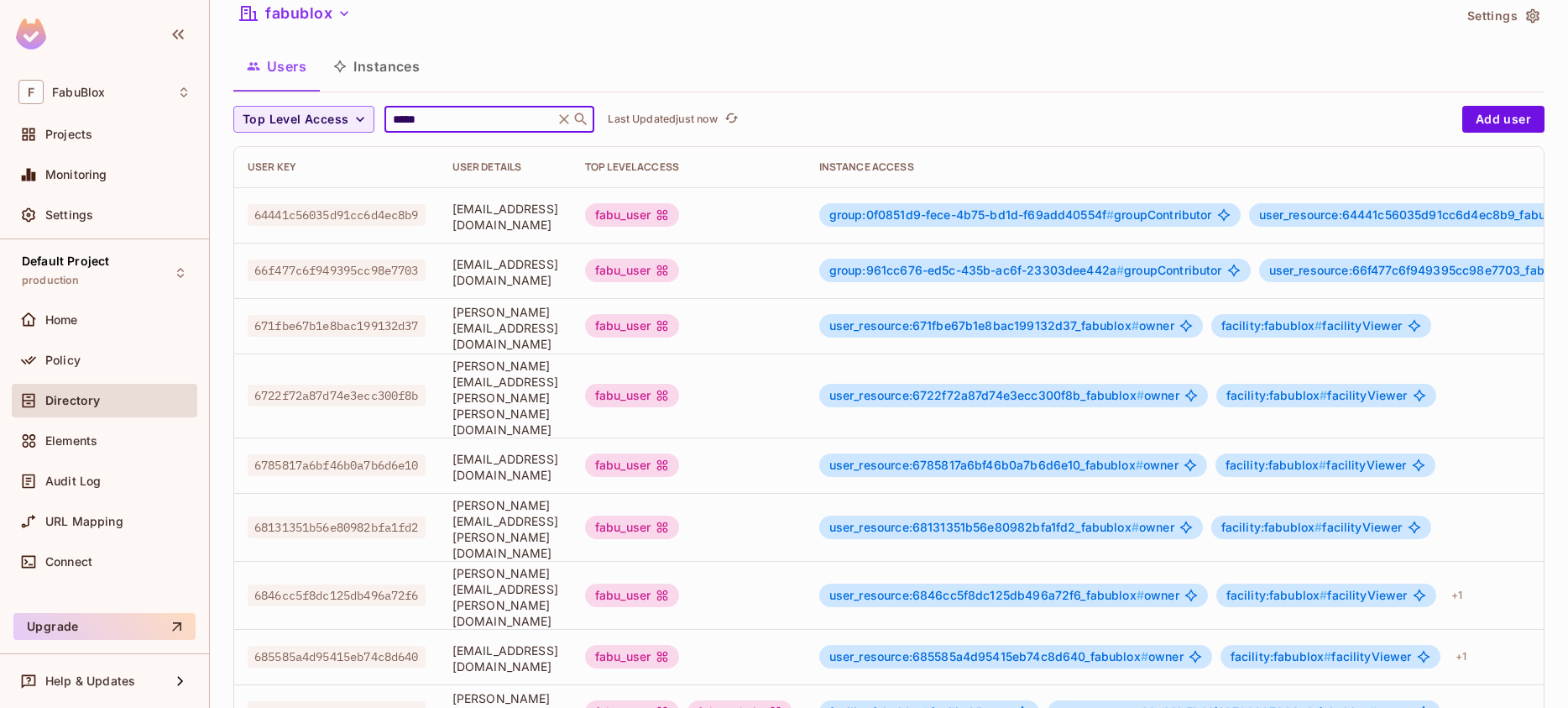
scroll to position [90, 0]
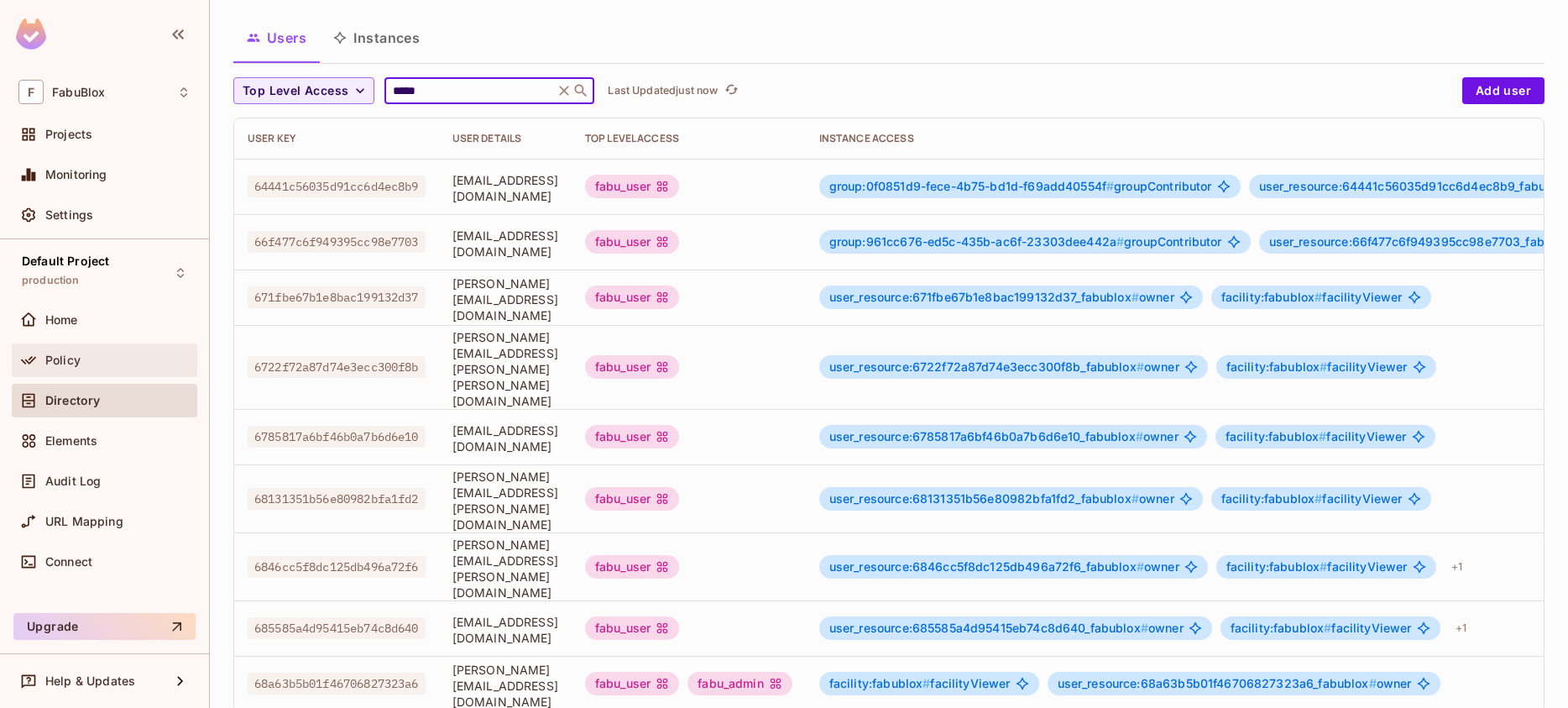
type input "*****"
click at [96, 344] on div "Policy" at bounding box center [104, 359] width 186 height 33
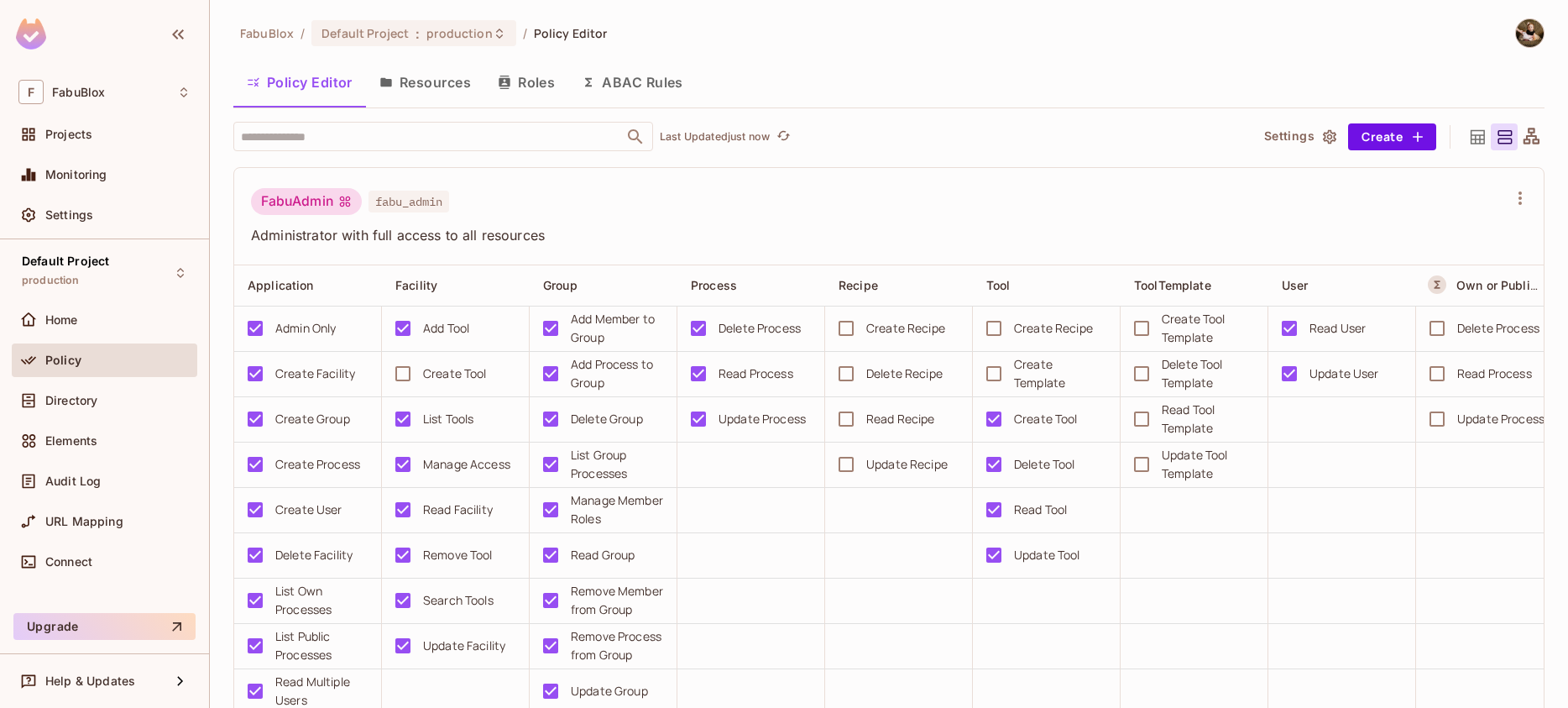
scroll to position [1177, 0]
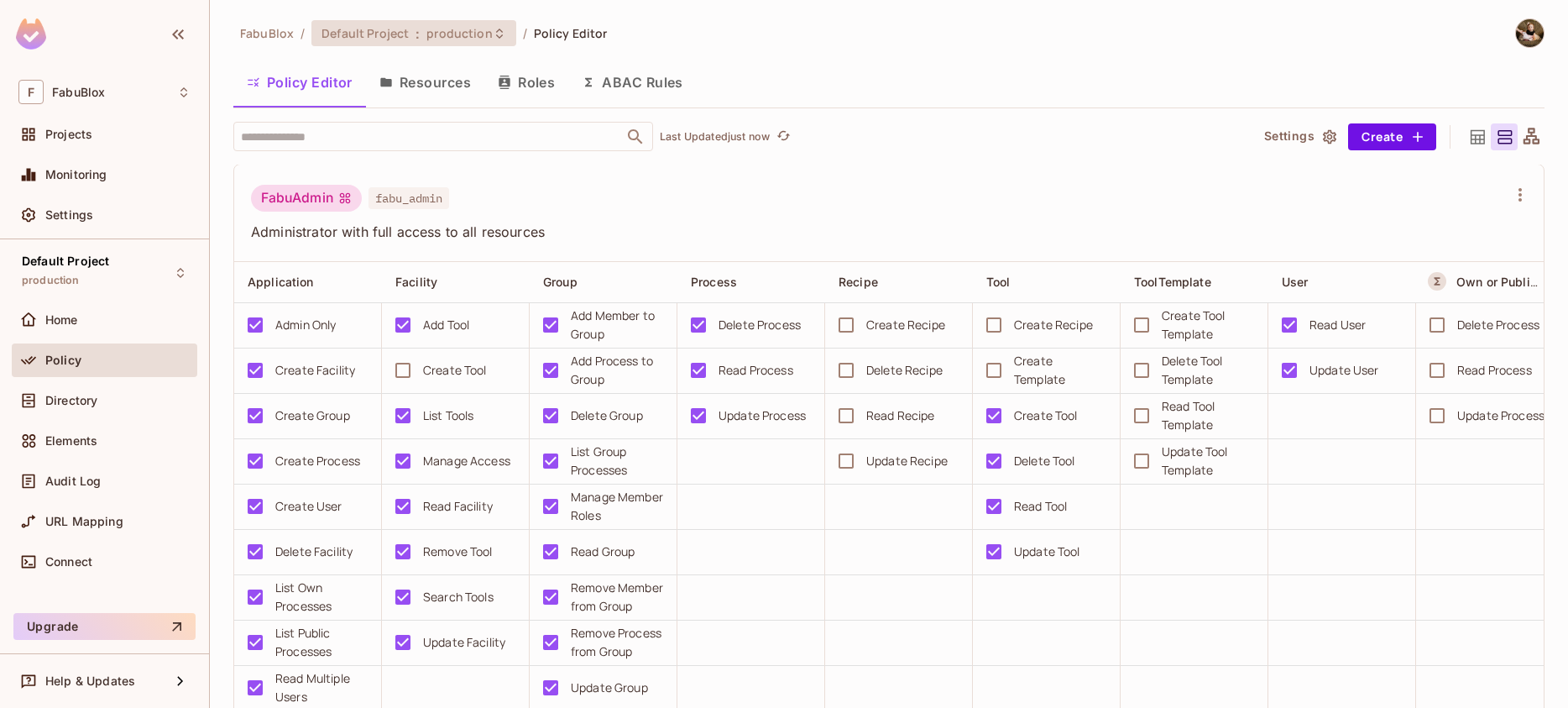
click at [465, 32] on span "production" at bounding box center [458, 33] width 66 height 16
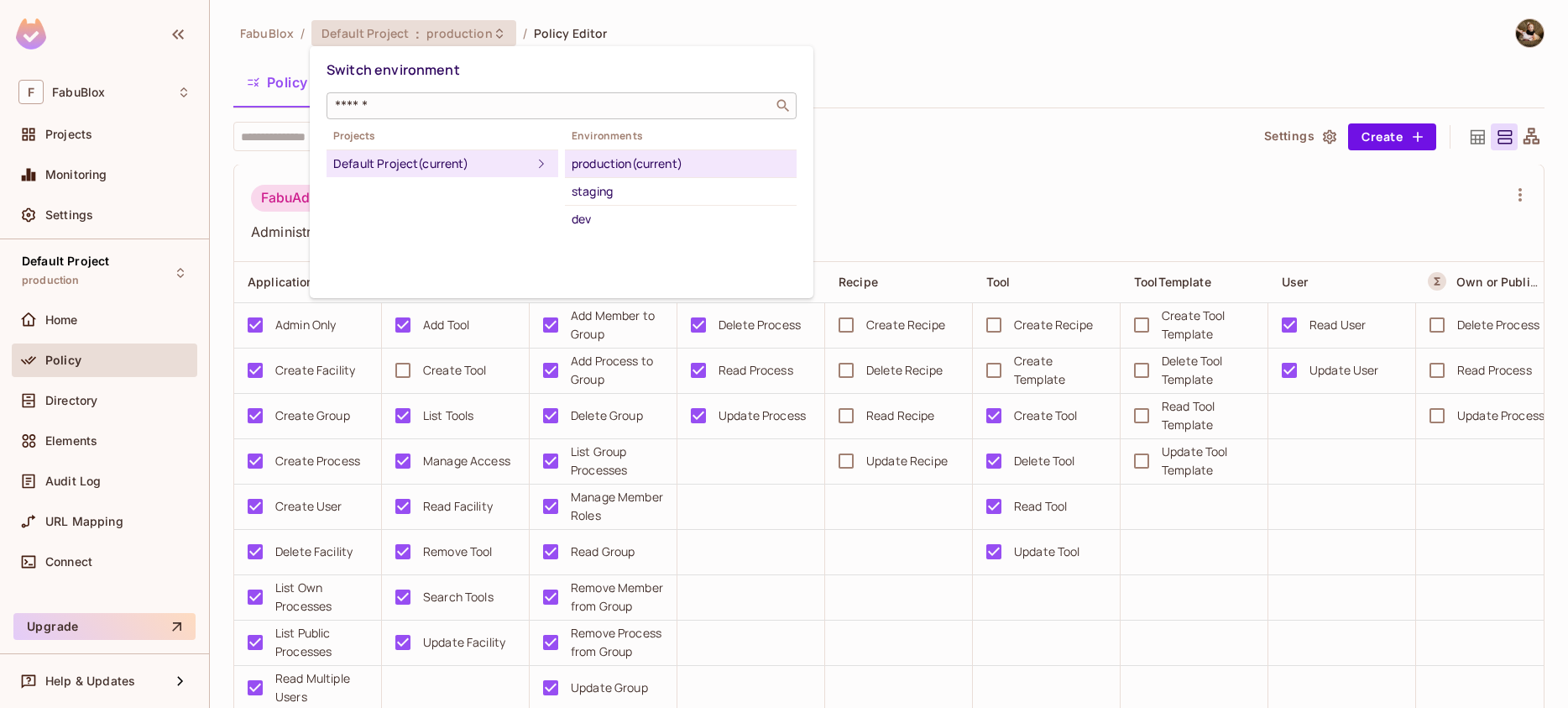
click at [459, 104] on input "text" at bounding box center [549, 105] width 437 height 17
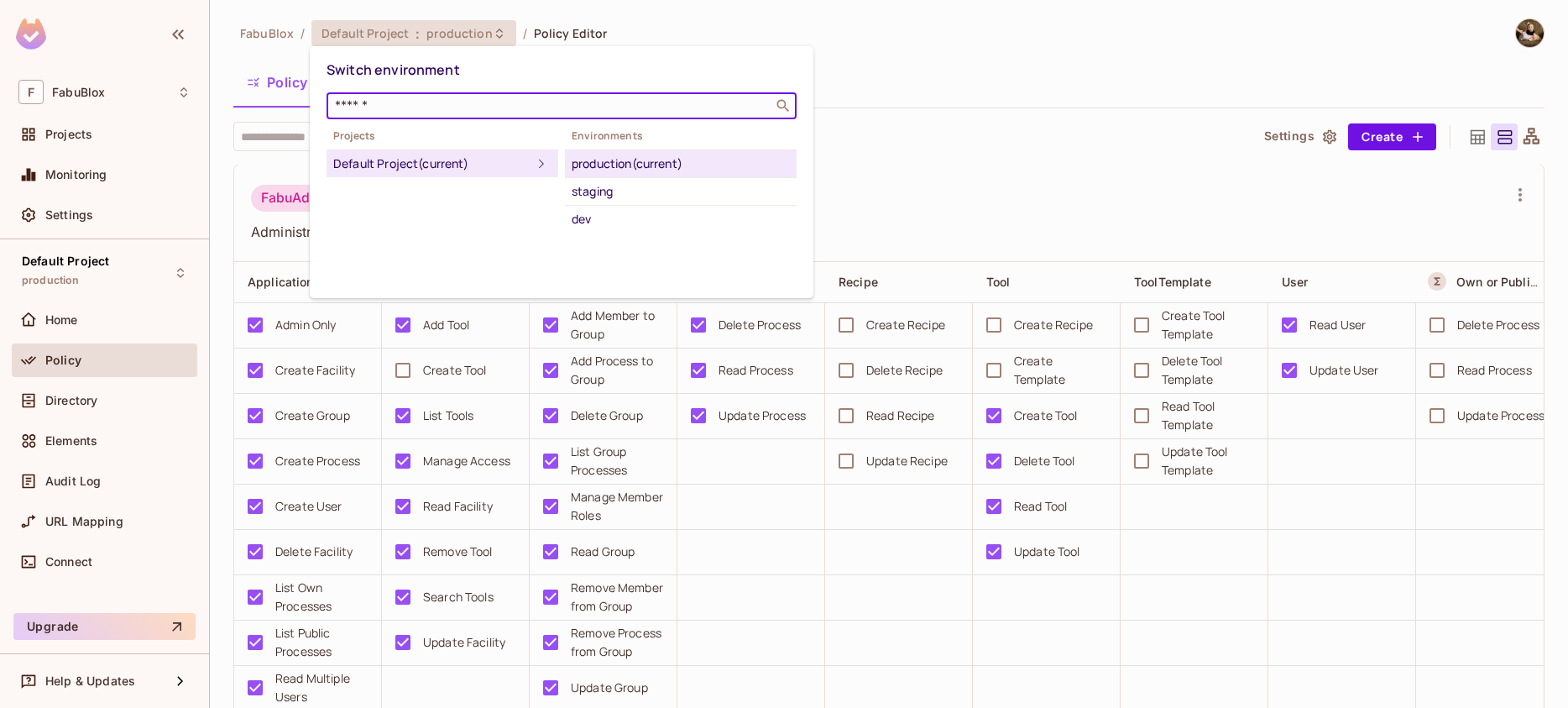
click at [463, 126] on div "Projects Default Project (current) Environments production (current) staging dev" at bounding box center [562, 179] width 470 height 106
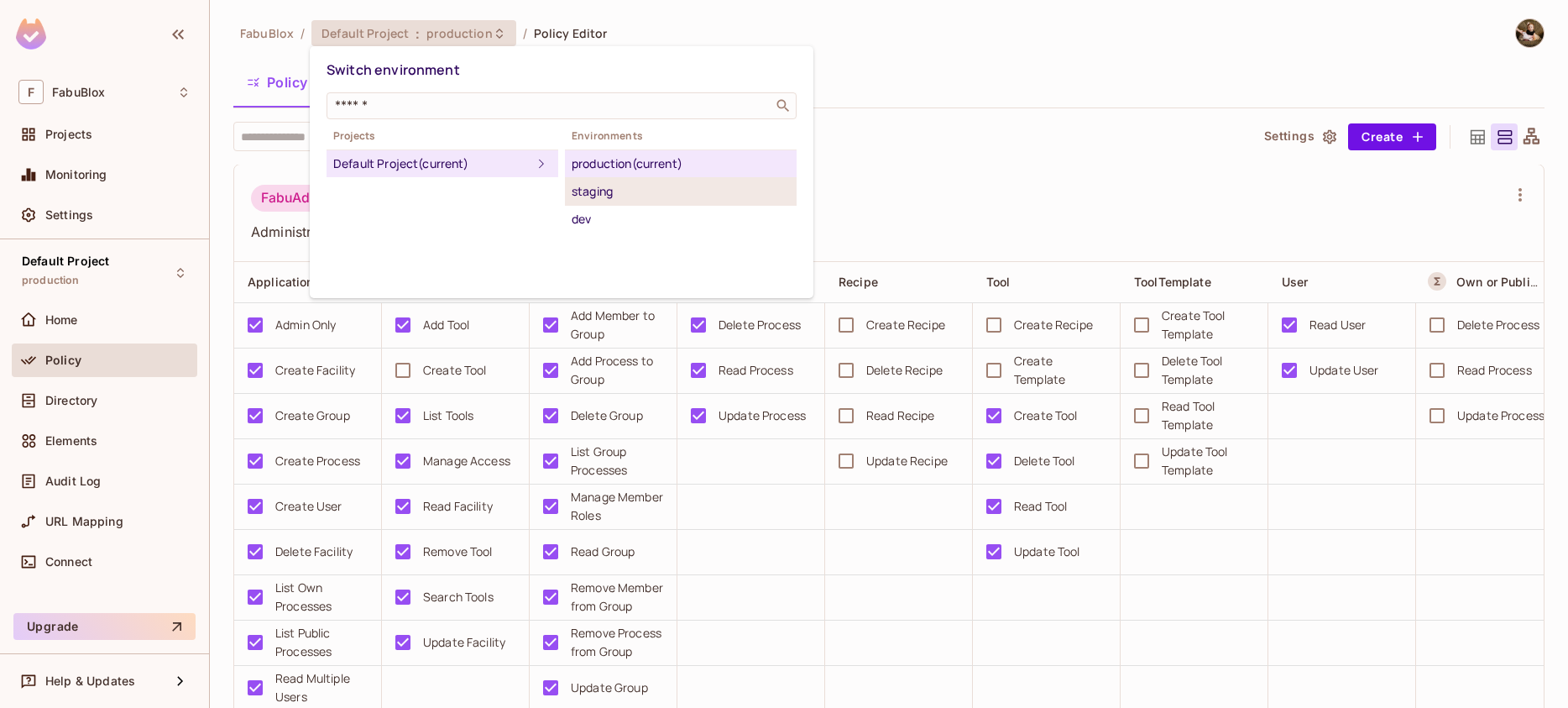
click at [615, 186] on div "staging" at bounding box center [681, 191] width 218 height 20
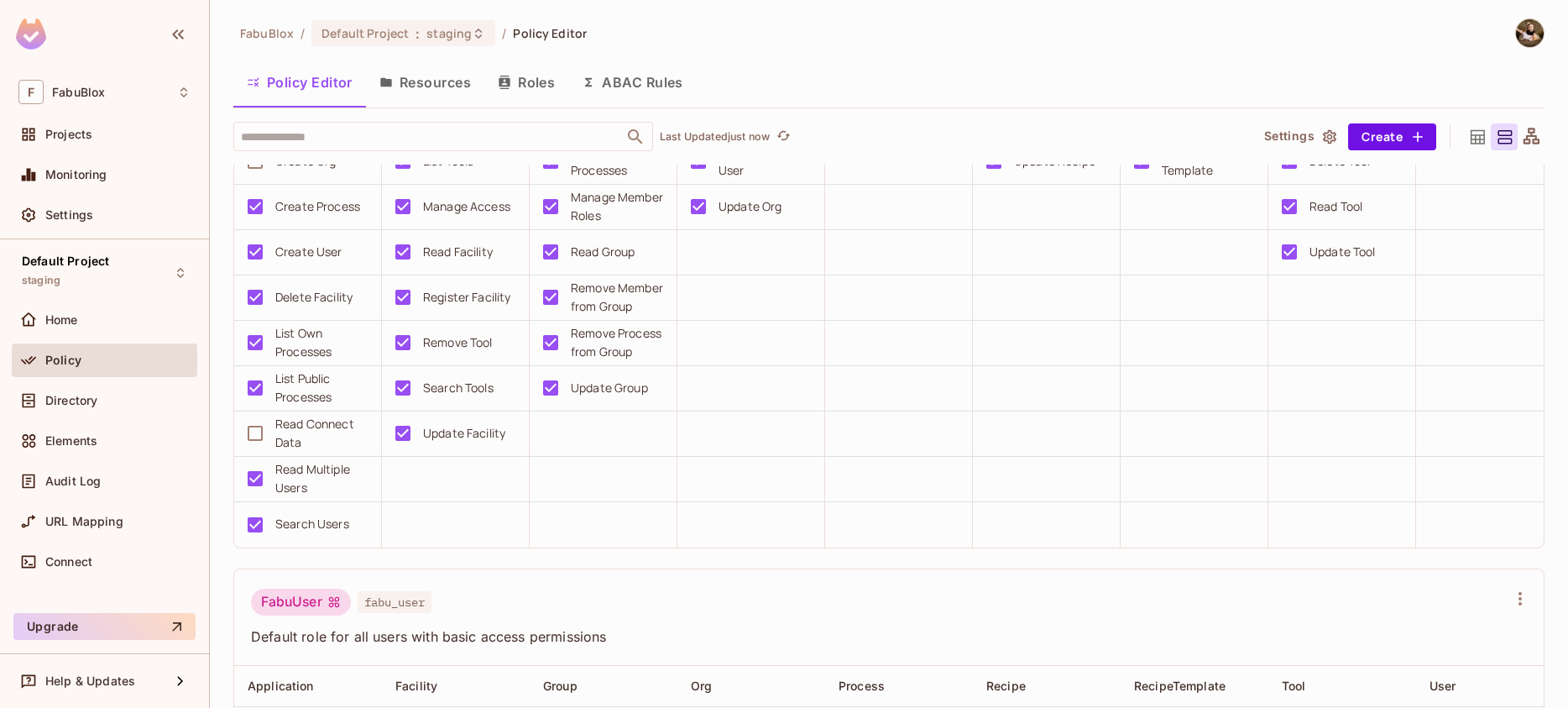
scroll to position [1623, 0]
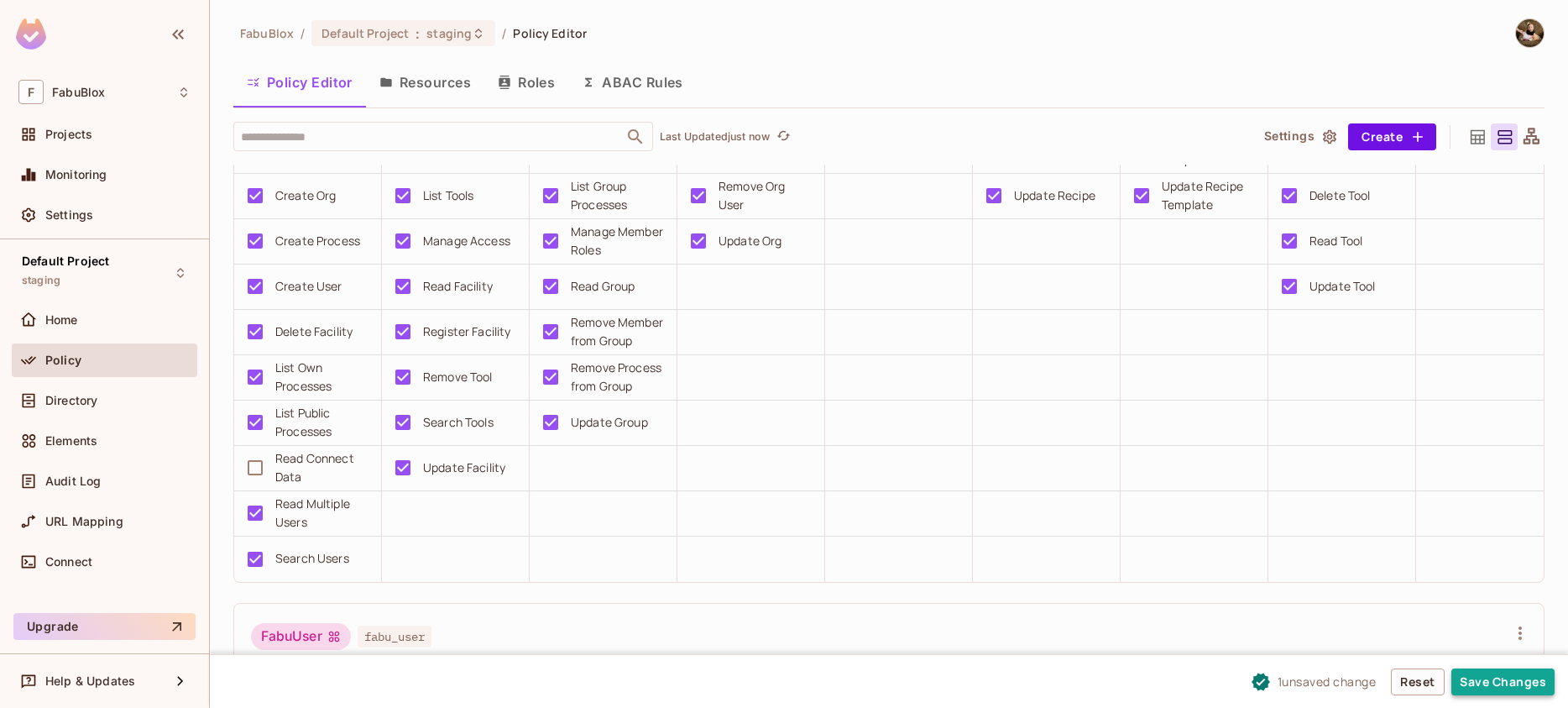
click at [1474, 683] on button "Save Changes" at bounding box center [1502, 682] width 104 height 27
